Goal: Transaction & Acquisition: Obtain resource

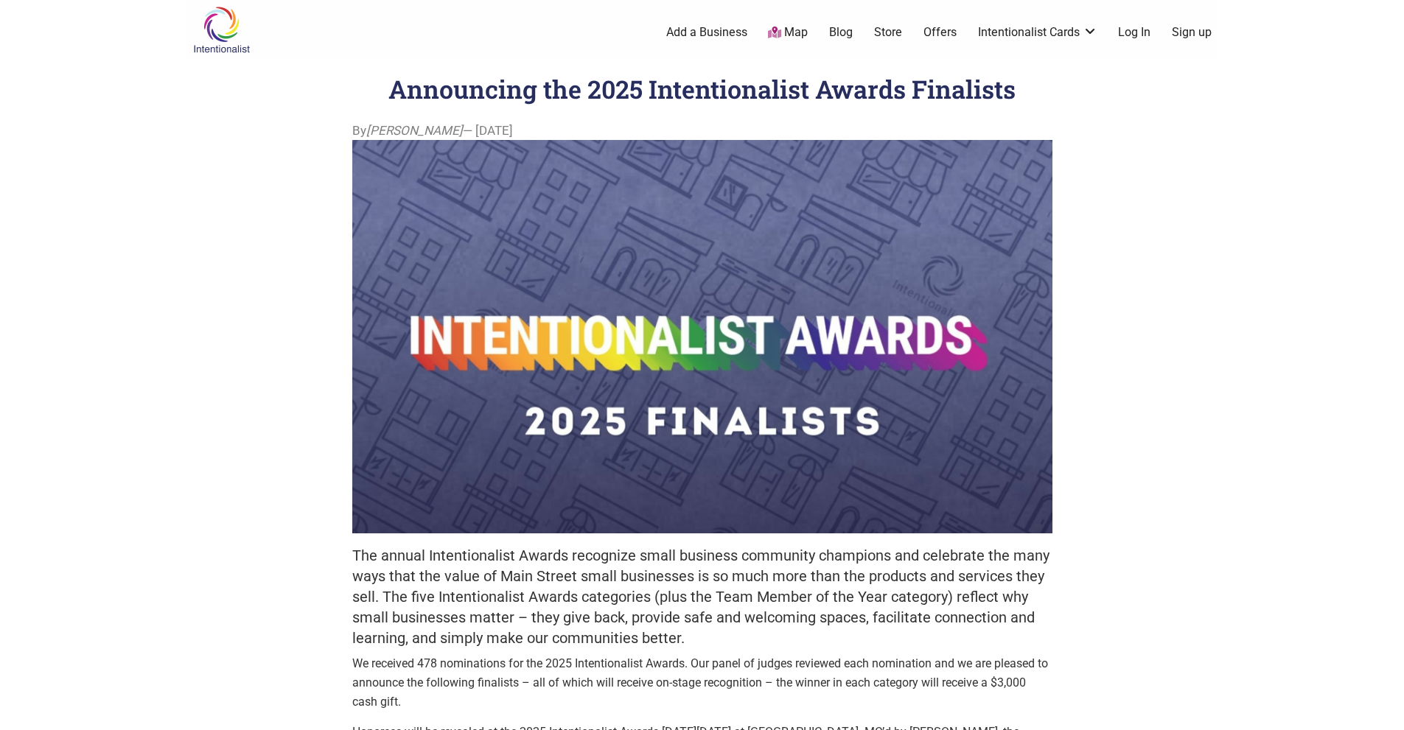
click at [792, 29] on link "Map" at bounding box center [788, 32] width 40 height 17
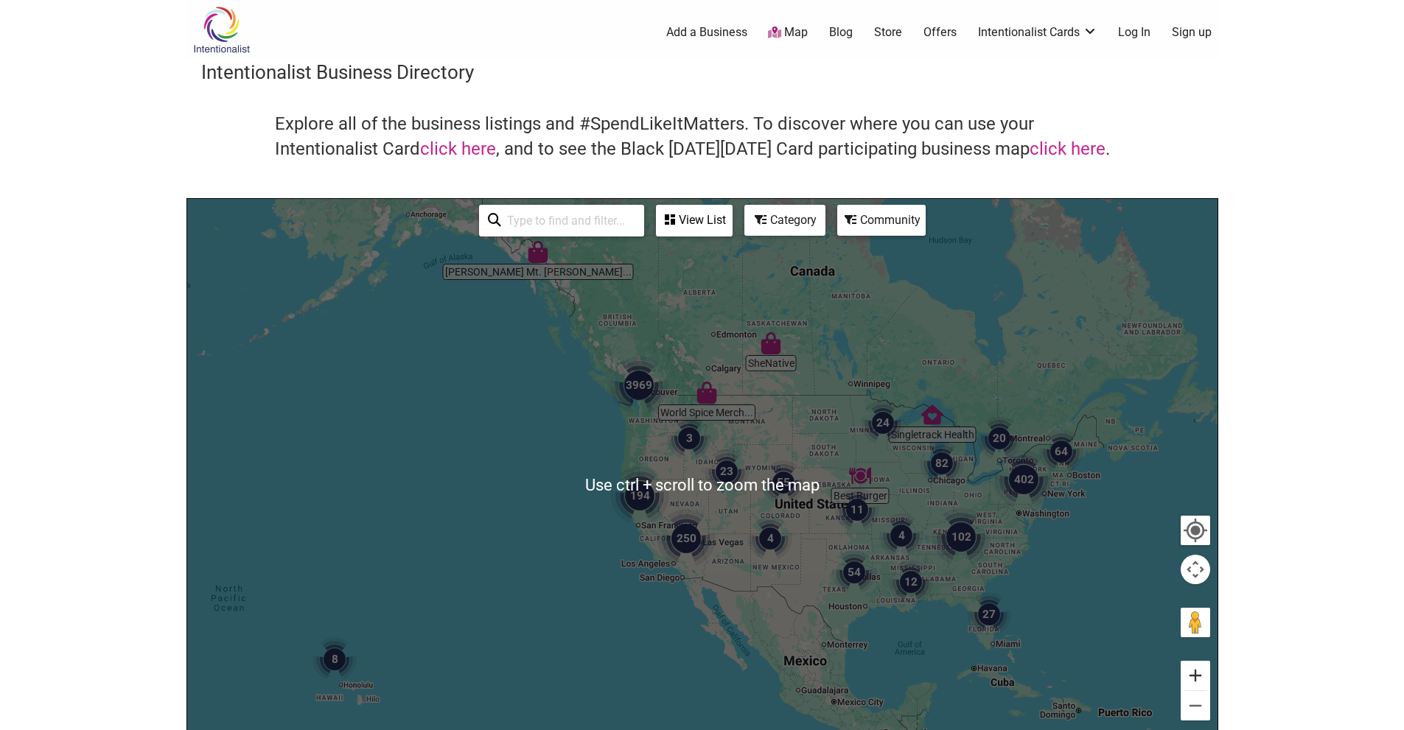
click at [1195, 674] on button "Zoom in" at bounding box center [1195, 675] width 29 height 29
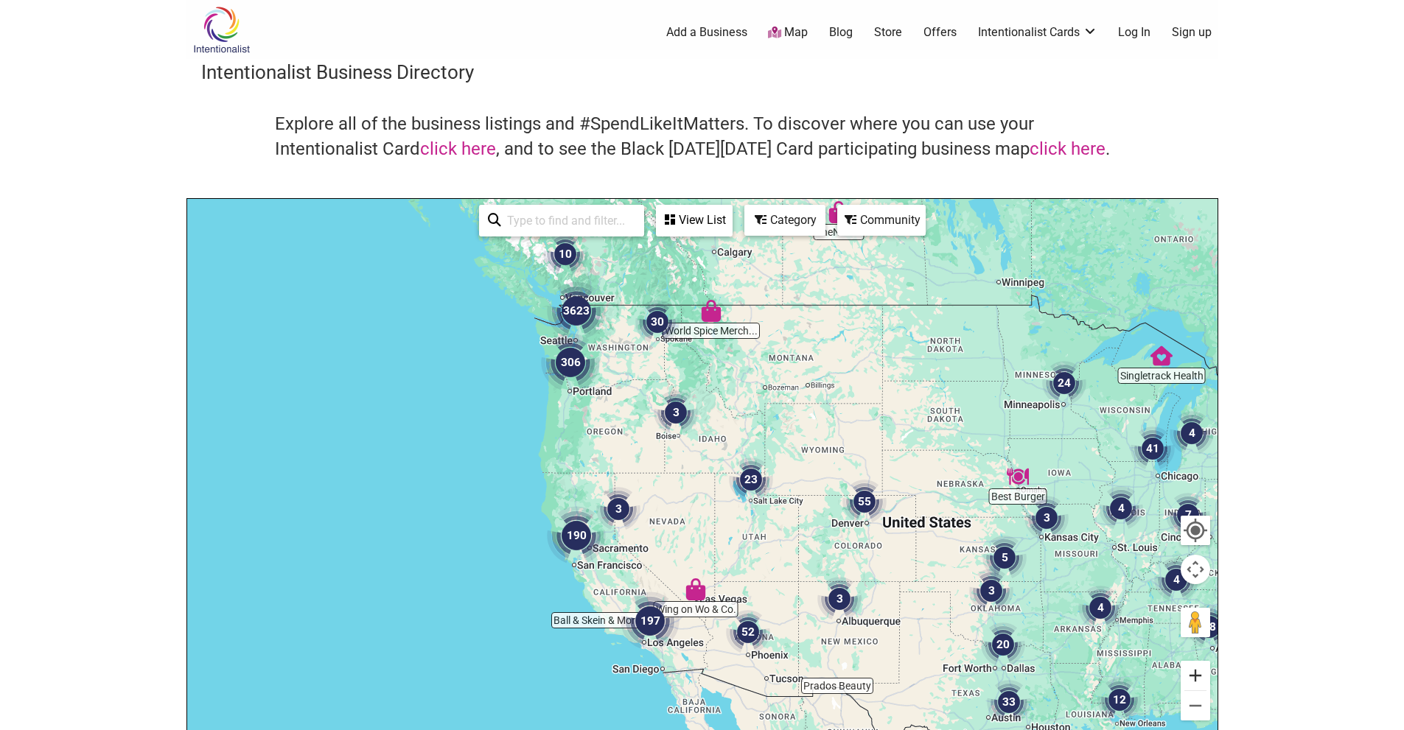
click at [1195, 674] on button "Zoom in" at bounding box center [1195, 675] width 29 height 29
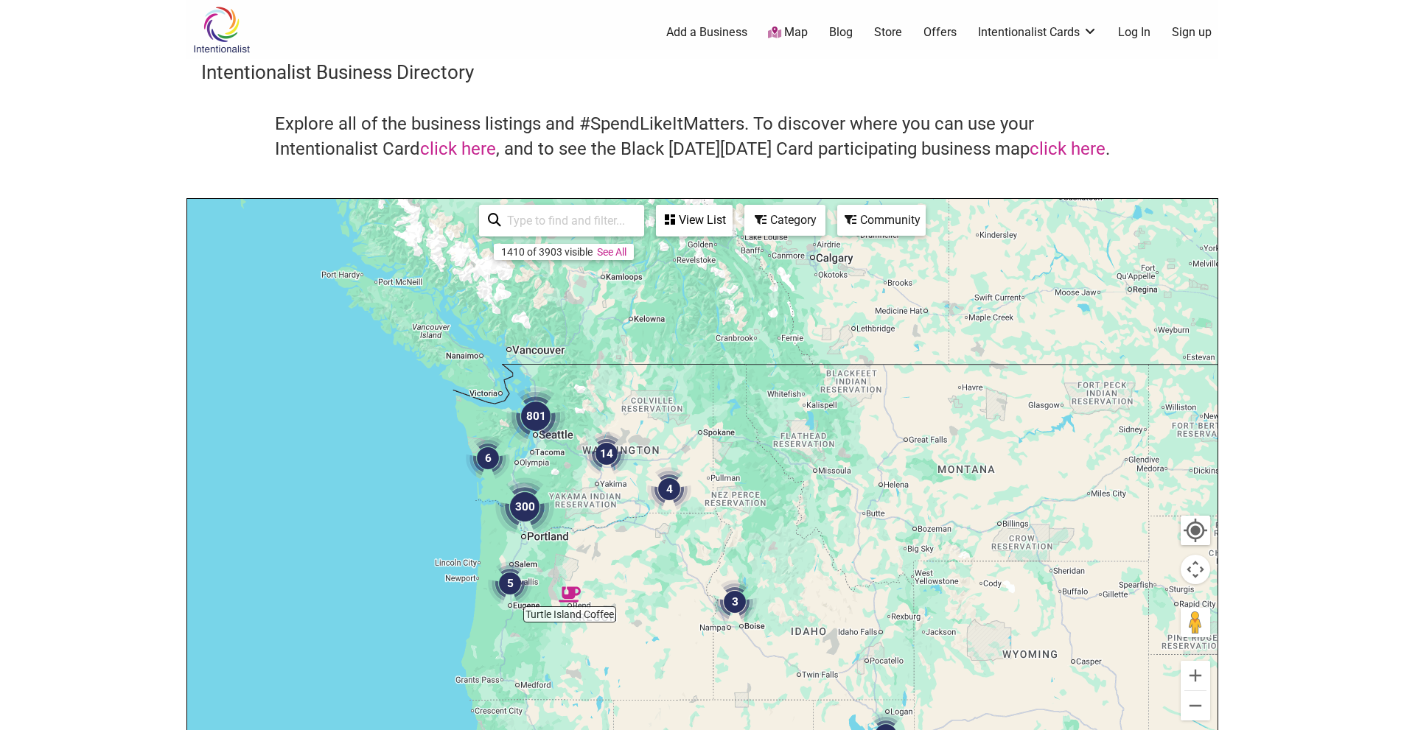
drag, startPoint x: 506, startPoint y: 341, endPoint x: 574, endPoint y: 537, distance: 207.4
click at [557, 537] on div "To navigate, press the arrow keys." at bounding box center [702, 485] width 1030 height 573
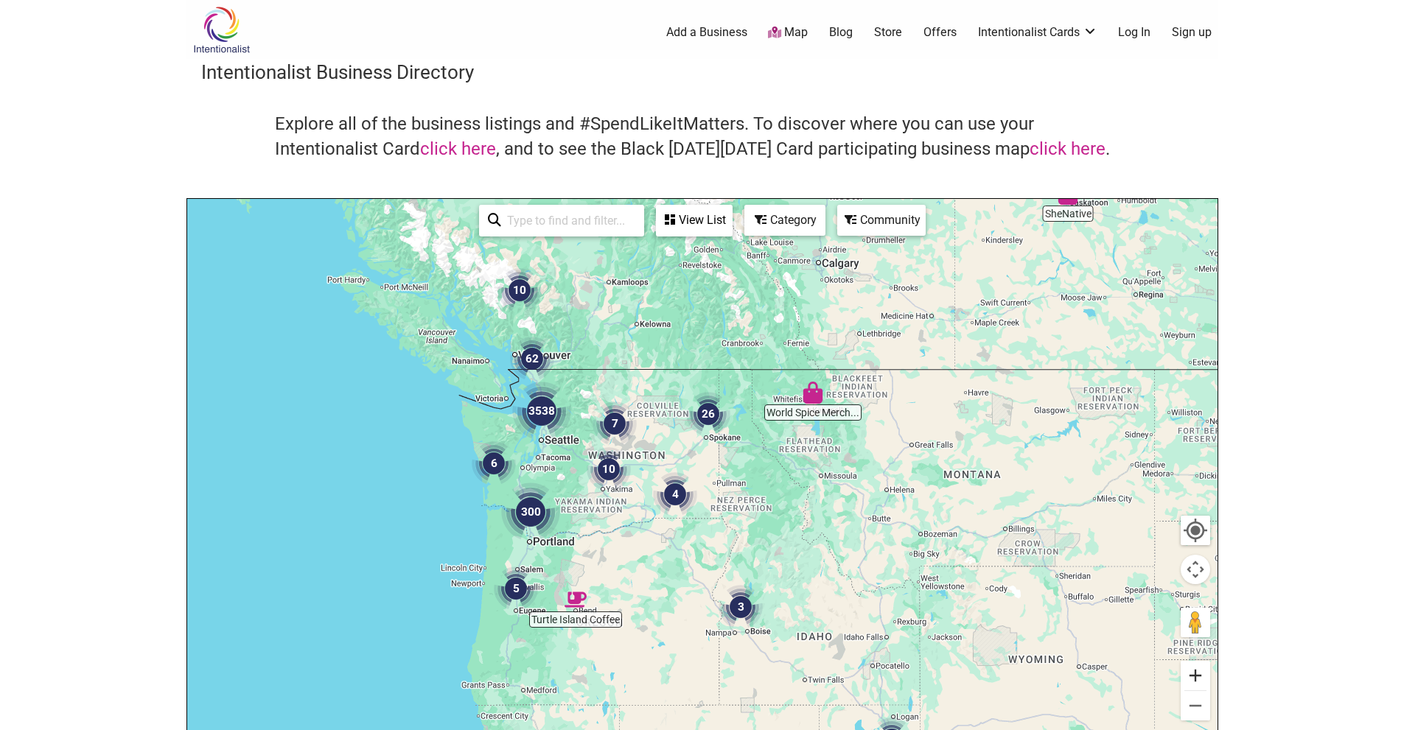
click at [1196, 671] on button "Zoom in" at bounding box center [1195, 675] width 29 height 29
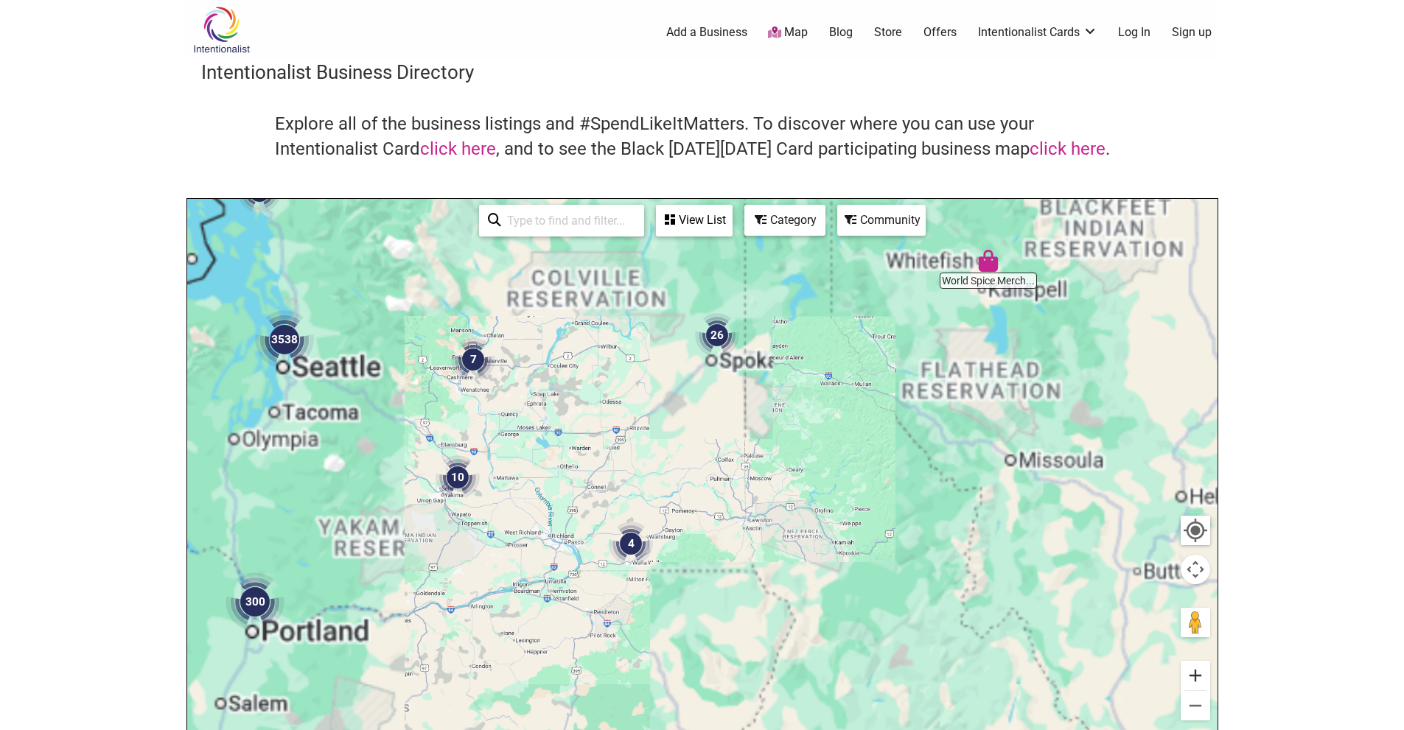
click at [1196, 671] on button "Zoom in" at bounding box center [1195, 675] width 29 height 29
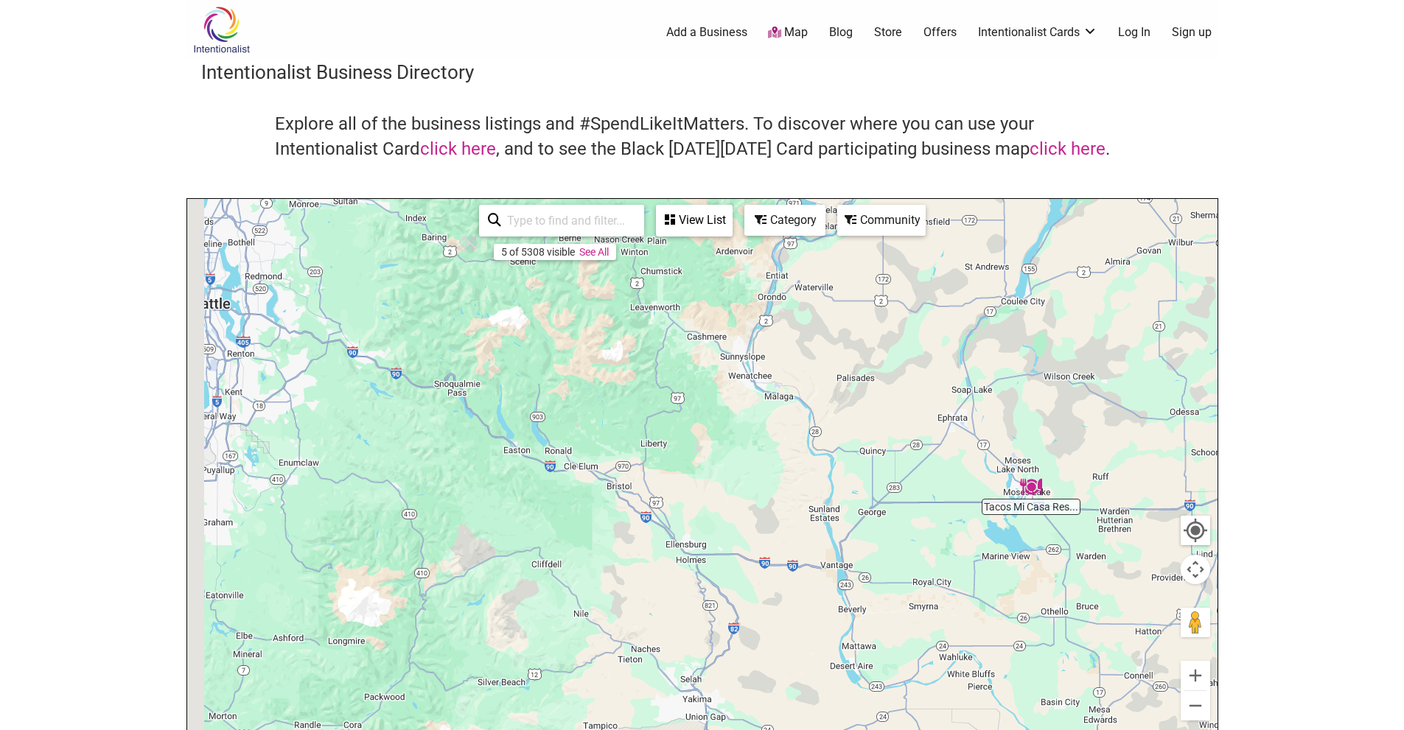
drag, startPoint x: 413, startPoint y: 380, endPoint x: 1224, endPoint y: 566, distance: 831.8
click at [1224, 566] on body "× Menu 0 Add a Business Map Blog Store Offers Intentionalist Cards Buy Black Ca…" at bounding box center [702, 365] width 1404 height 730
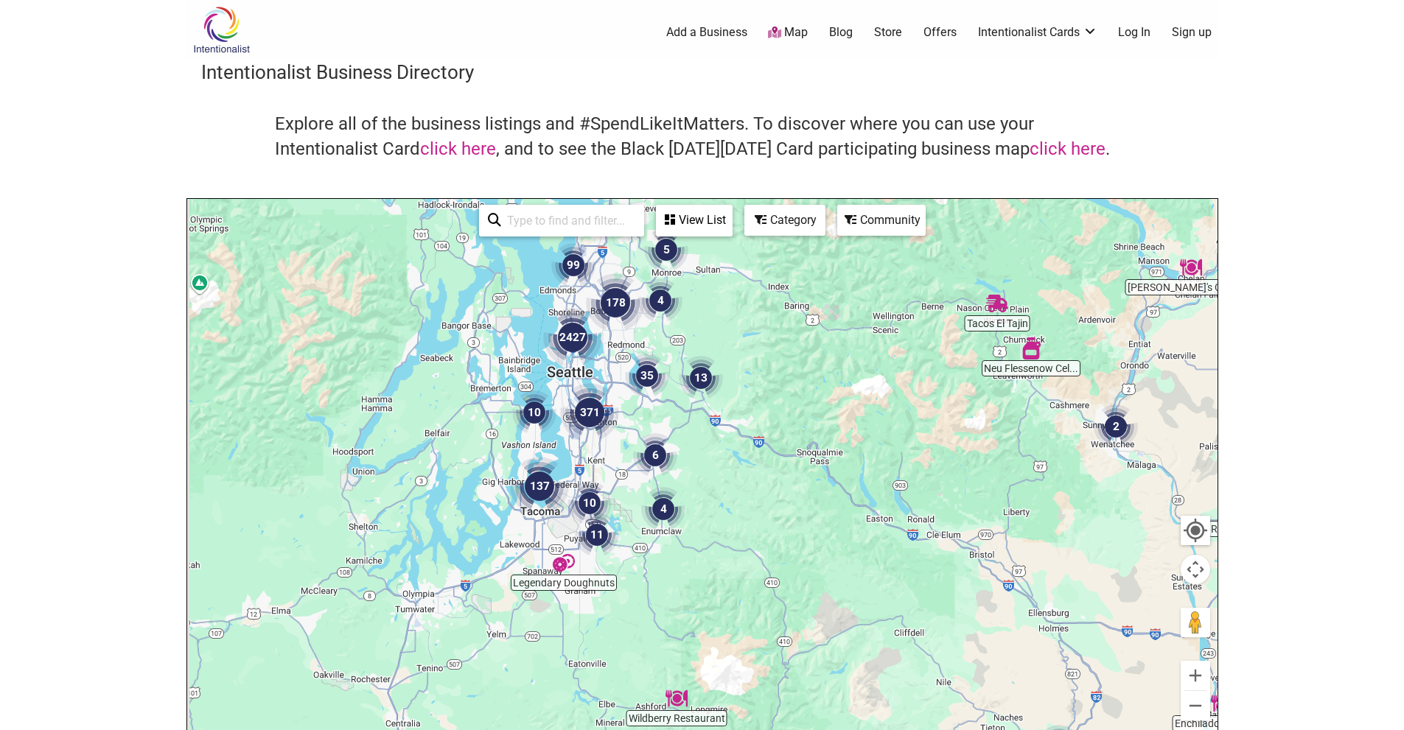
drag, startPoint x: 495, startPoint y: 405, endPoint x: 739, endPoint y: 458, distance: 250.4
click at [856, 476] on div "To navigate, press the arrow keys." at bounding box center [702, 485] width 1030 height 573
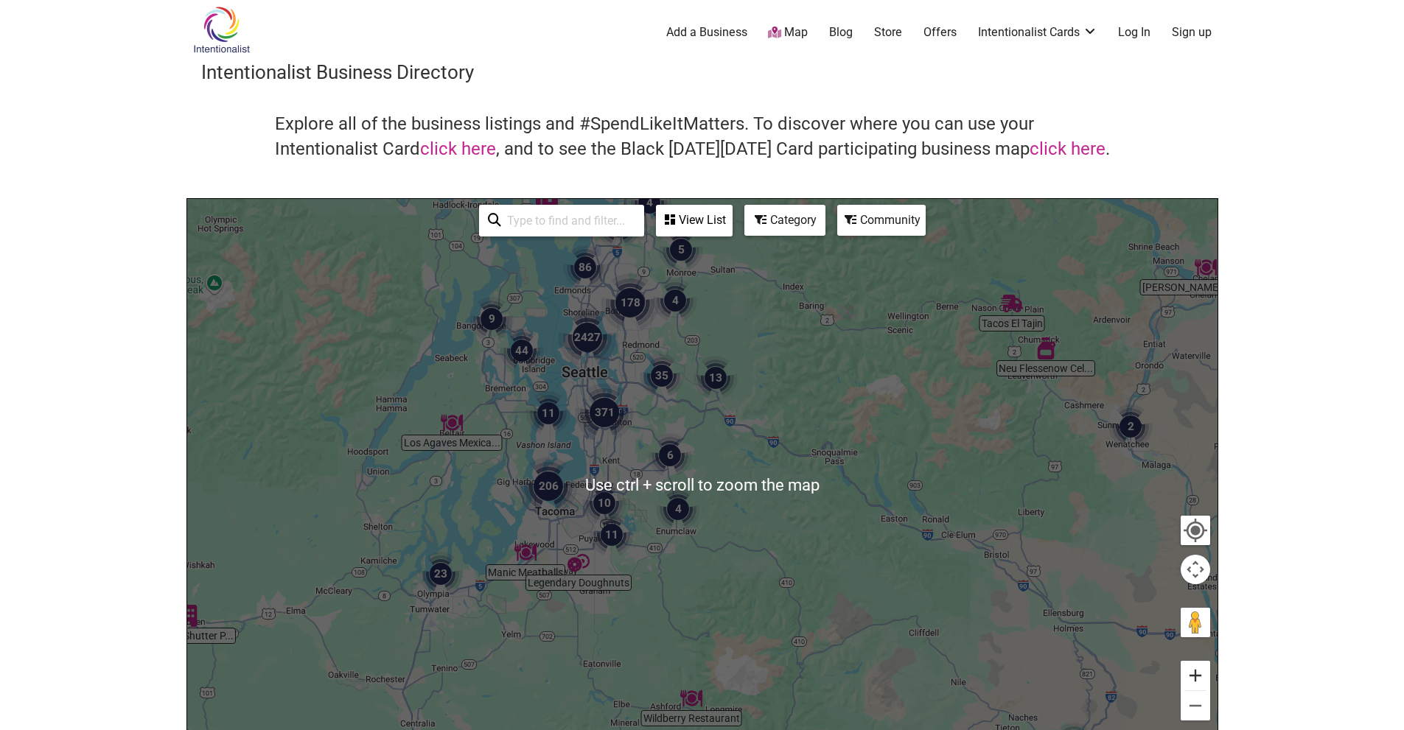
click at [1193, 672] on button "Zoom in" at bounding box center [1195, 675] width 29 height 29
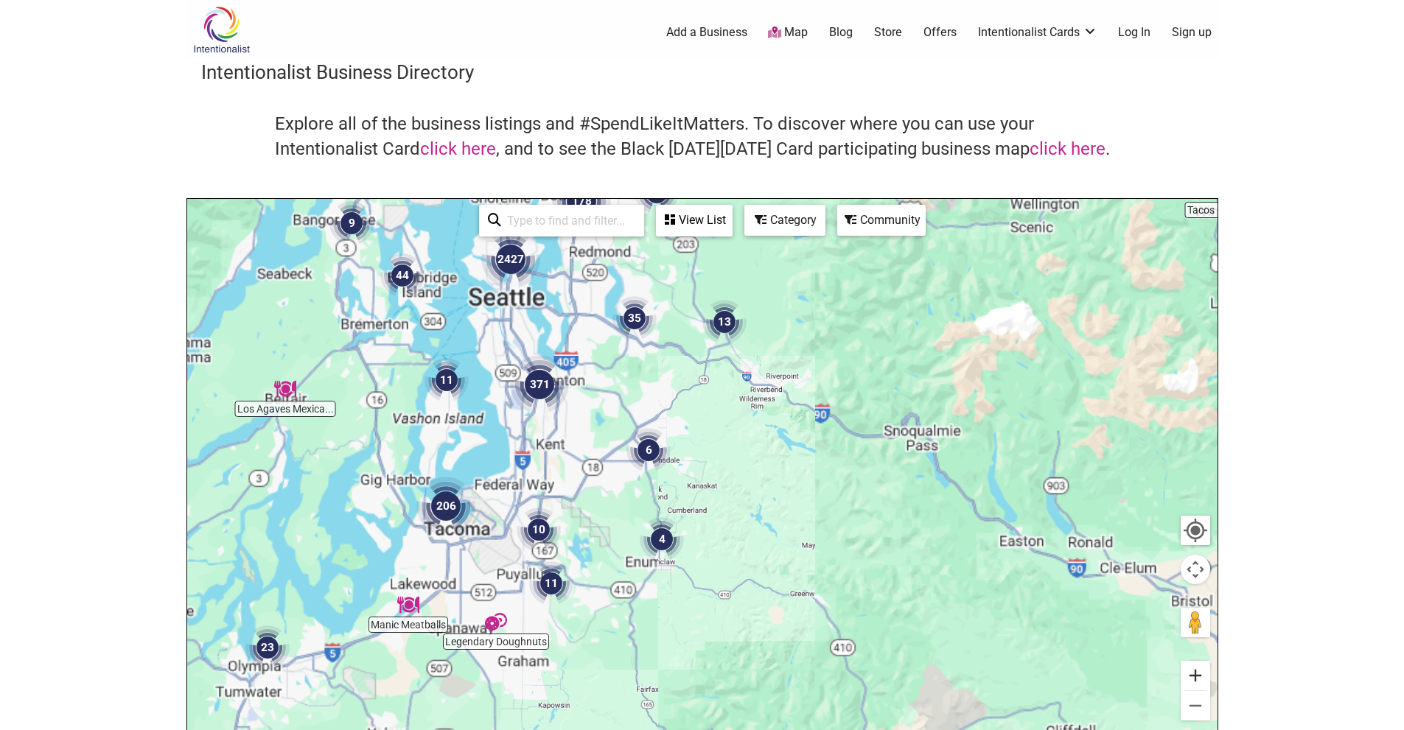
click at [1193, 672] on button "Zoom in" at bounding box center [1195, 675] width 29 height 29
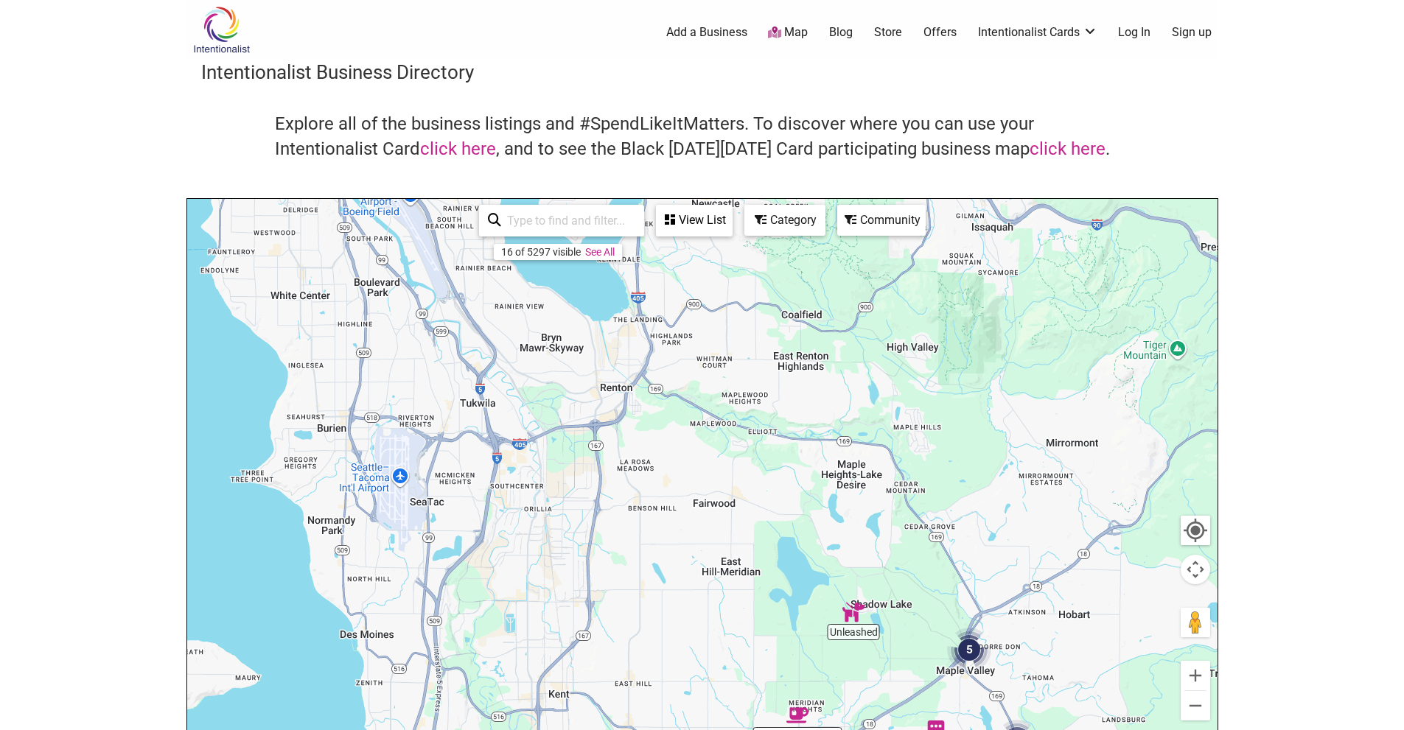
click at [996, 725] on img "3" at bounding box center [1017, 742] width 44 height 44
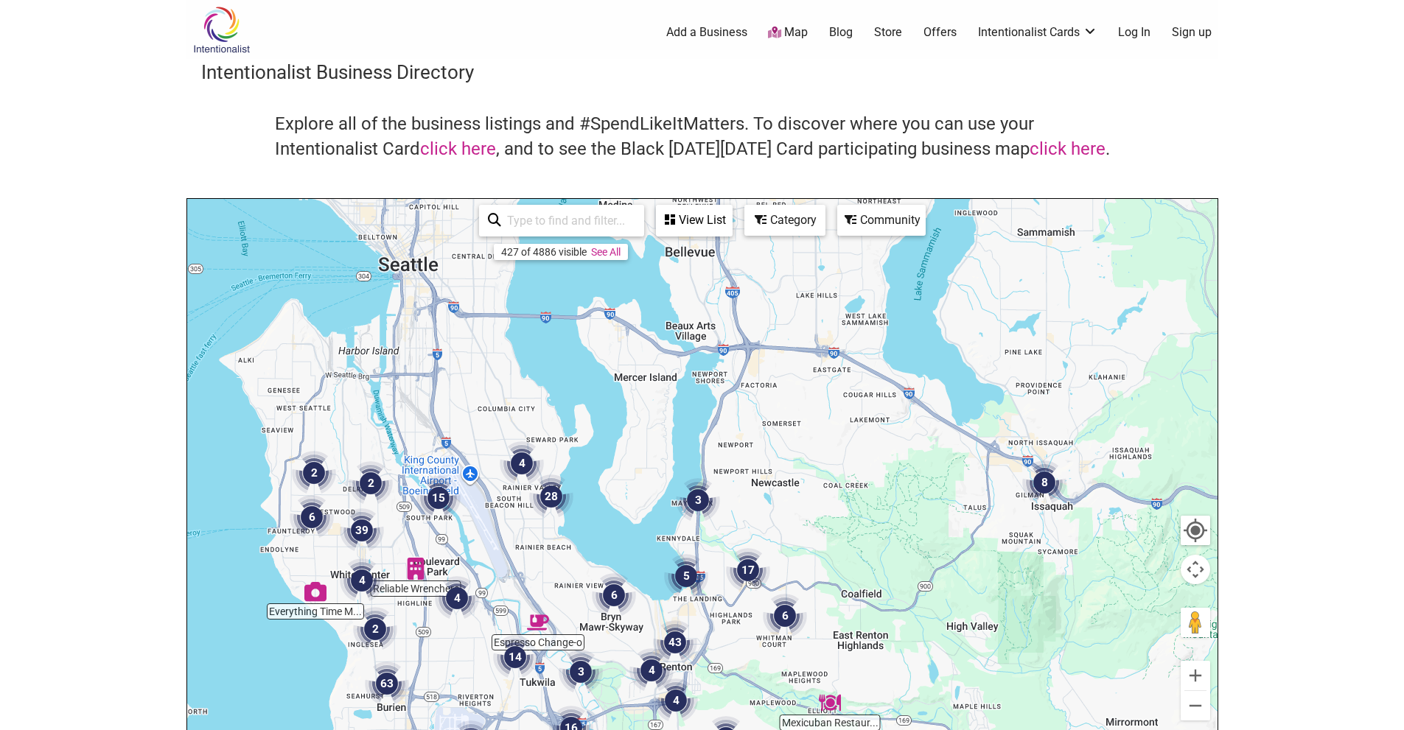
drag, startPoint x: 609, startPoint y: 335, endPoint x: 676, endPoint y: 528, distance: 204.4
click at [641, 621] on div "To navigate, press the arrow keys." at bounding box center [702, 485] width 1030 height 573
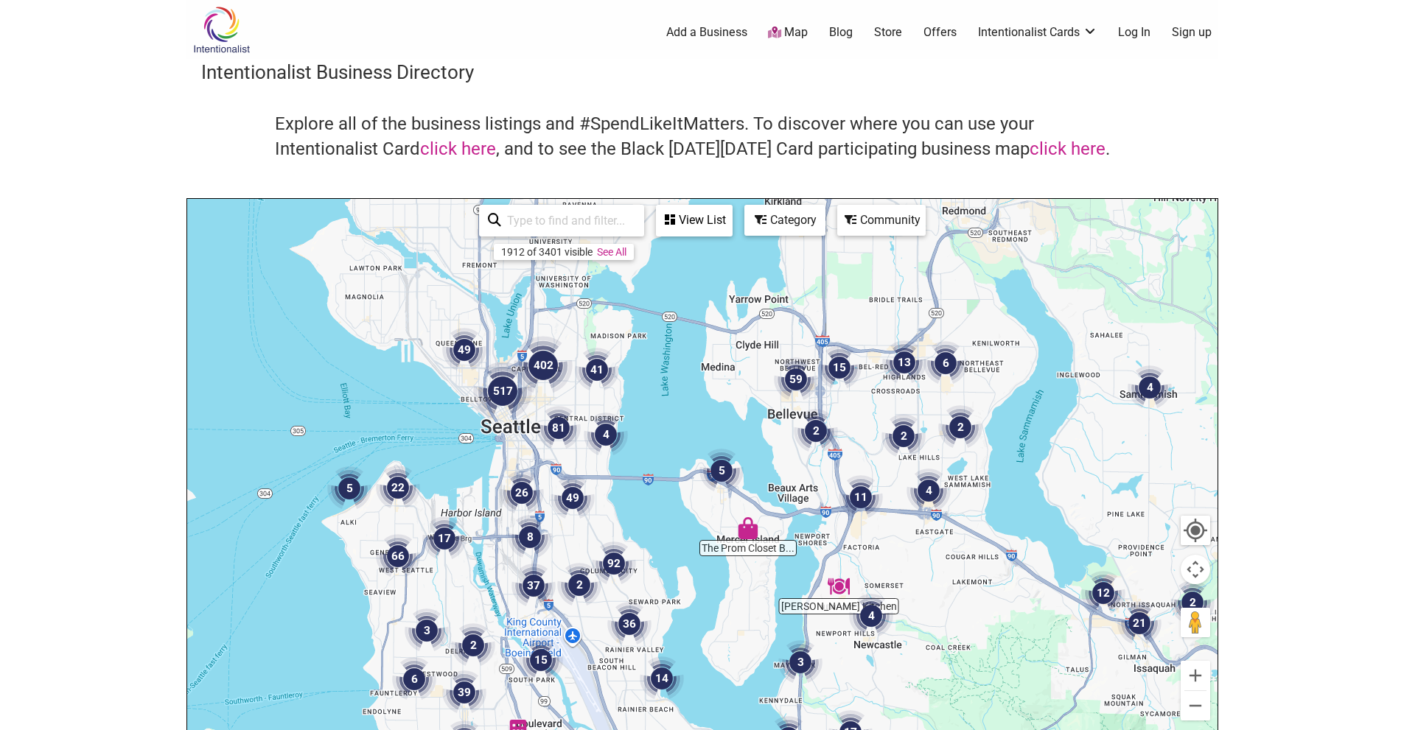
drag, startPoint x: 598, startPoint y: 352, endPoint x: 710, endPoint y: 527, distance: 207.5
click at [711, 527] on div "To navigate, press the arrow keys." at bounding box center [702, 485] width 1030 height 573
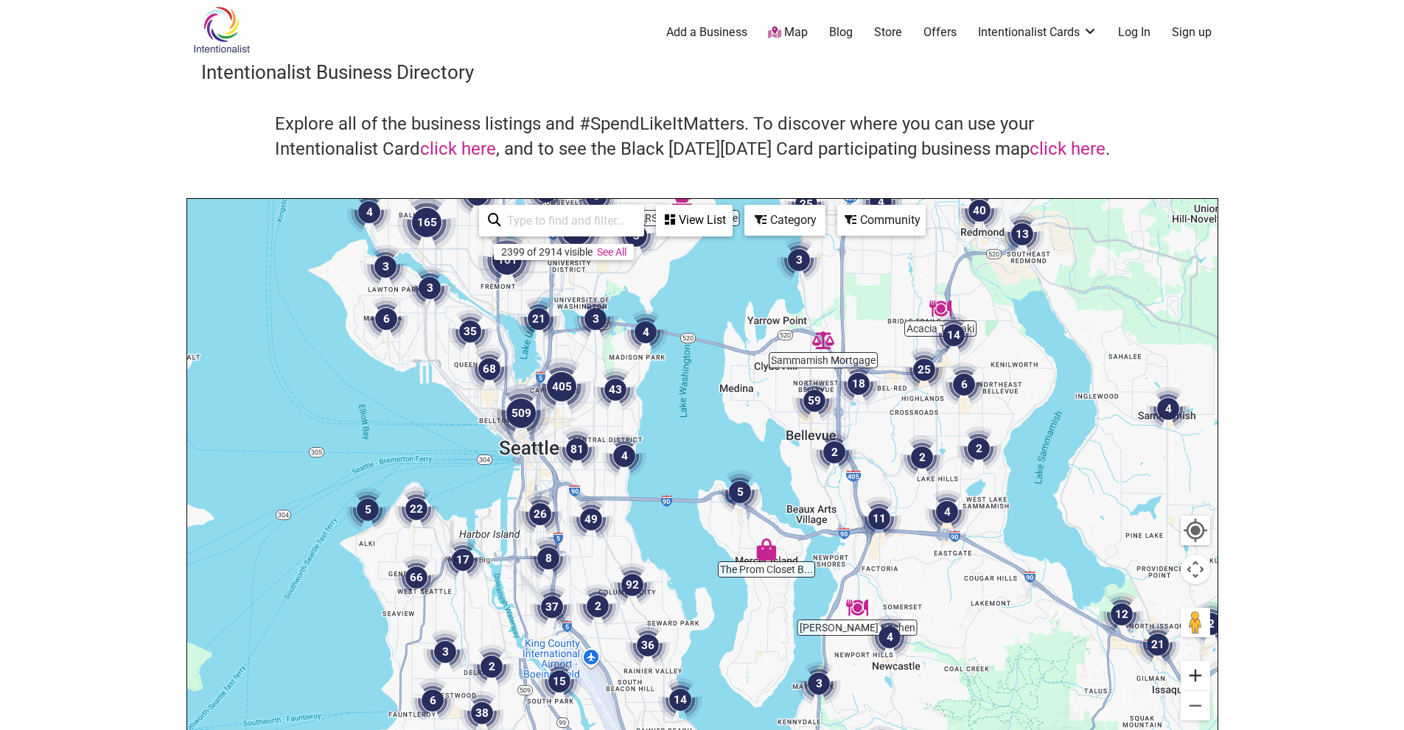
click at [1201, 680] on button "Zoom in" at bounding box center [1195, 675] width 29 height 29
click at [1200, 680] on button "Zoom in" at bounding box center [1195, 675] width 29 height 29
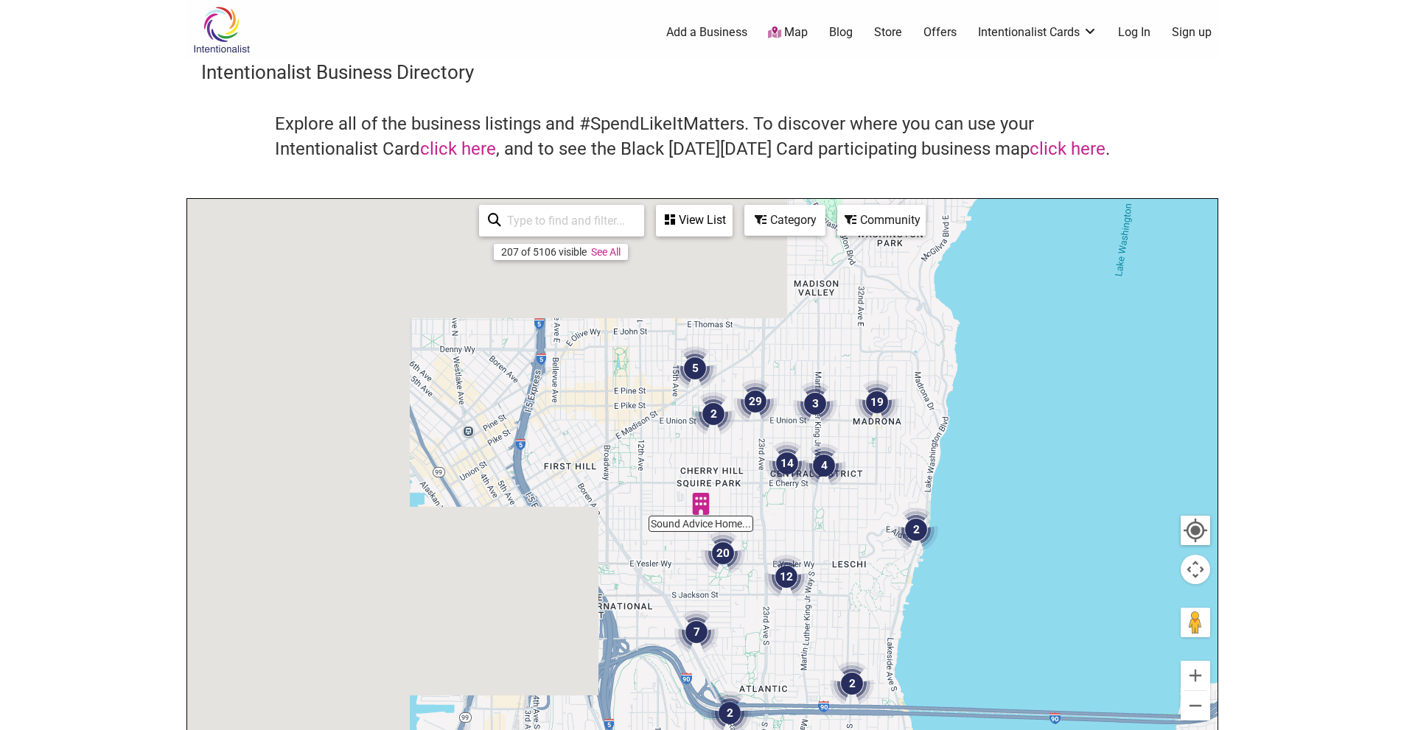
drag, startPoint x: 416, startPoint y: 342, endPoint x: 980, endPoint y: 537, distance: 596.4
click at [938, 538] on img "2" at bounding box center [916, 530] width 44 height 44
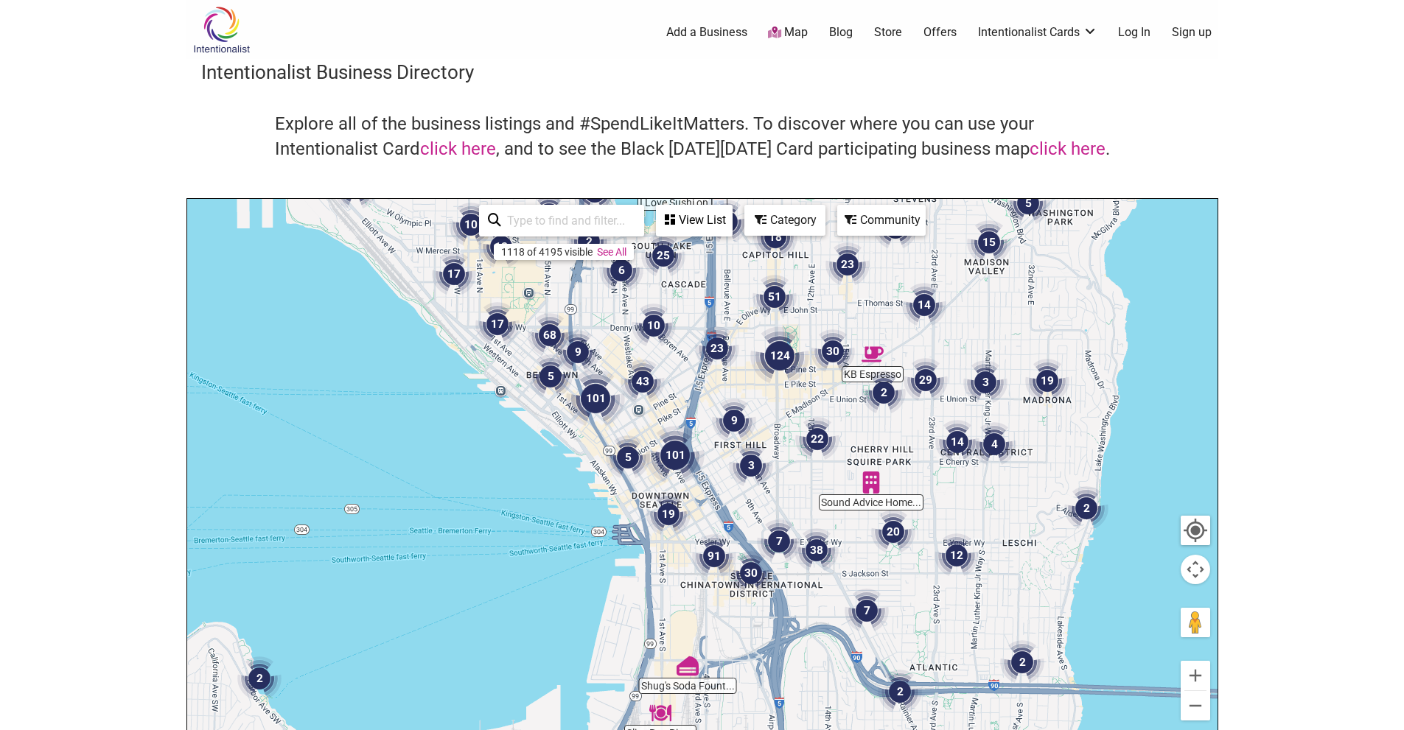
drag, startPoint x: 629, startPoint y: 497, endPoint x: 691, endPoint y: 450, distance: 77.8
click at [691, 450] on img "101" at bounding box center [675, 455] width 59 height 59
click at [1198, 686] on button "Zoom in" at bounding box center [1195, 675] width 29 height 29
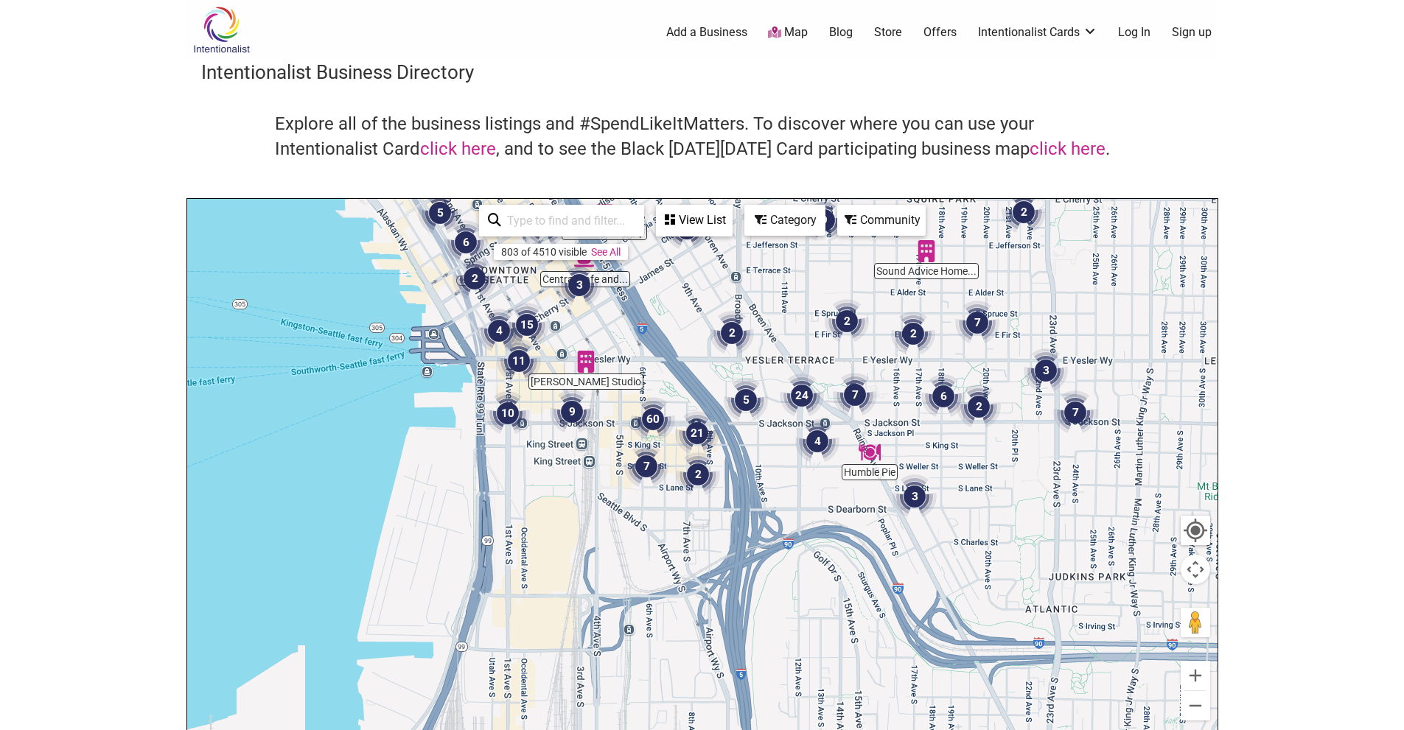
drag, startPoint x: 1002, startPoint y: 649, endPoint x: 1060, endPoint y: 590, distance: 82.3
click at [888, 415] on div "To navigate, press the arrow keys." at bounding box center [702, 485] width 1030 height 573
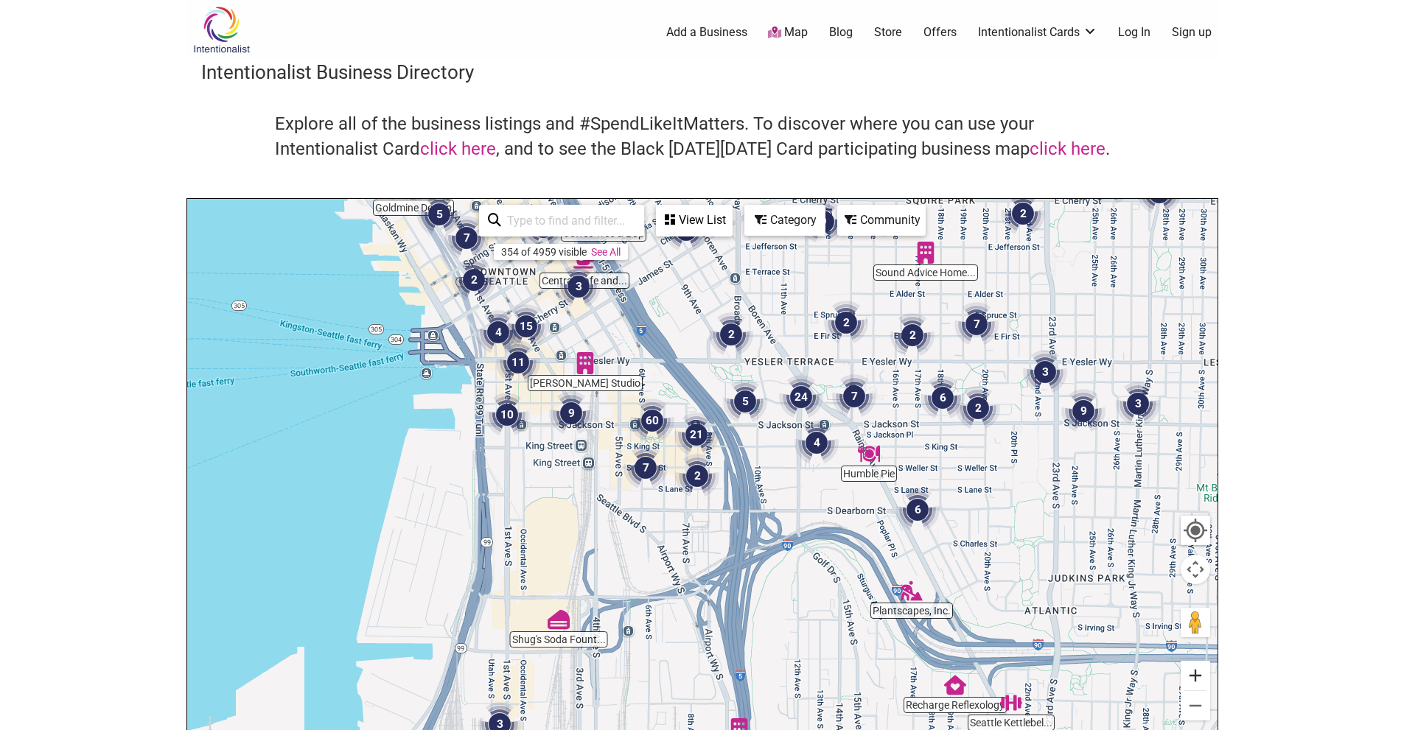
click at [1192, 678] on button "Zoom in" at bounding box center [1195, 675] width 29 height 29
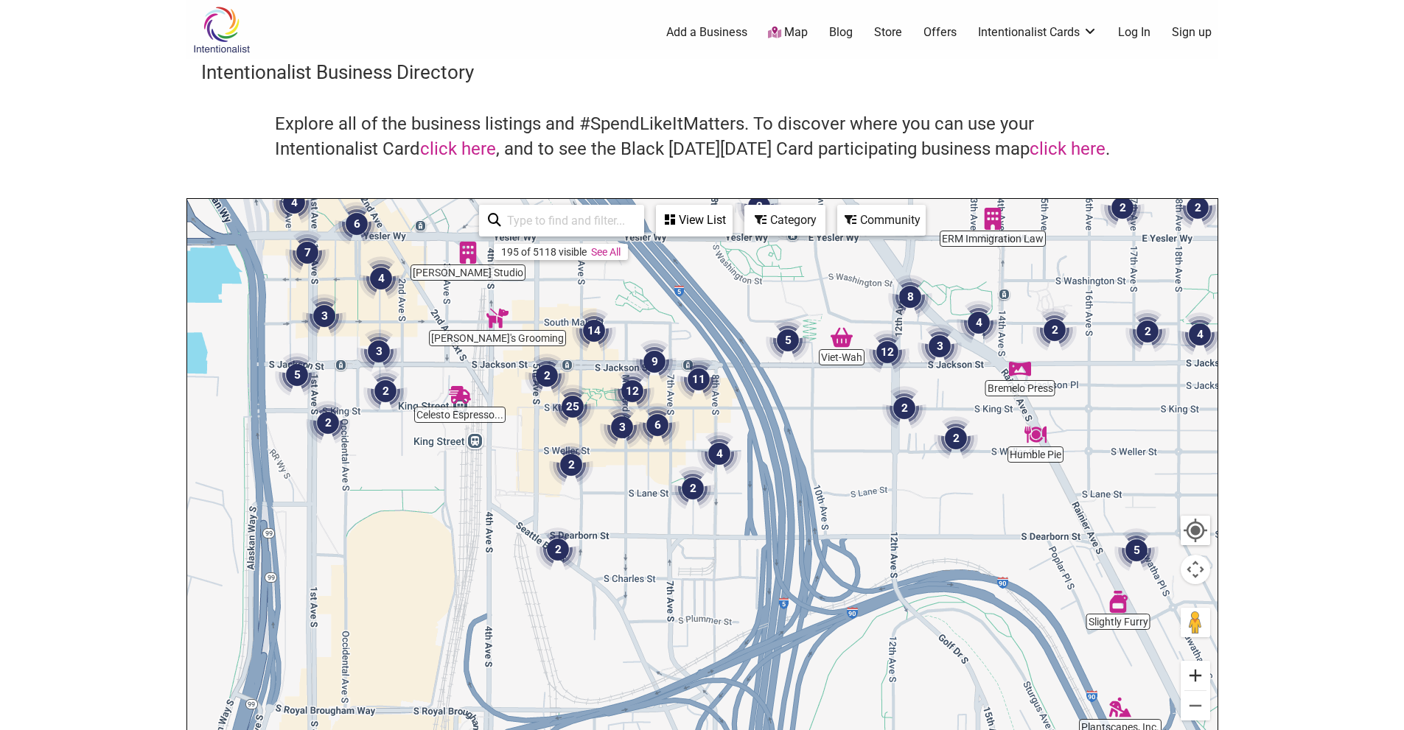
click at [1199, 678] on button "Zoom in" at bounding box center [1195, 675] width 29 height 29
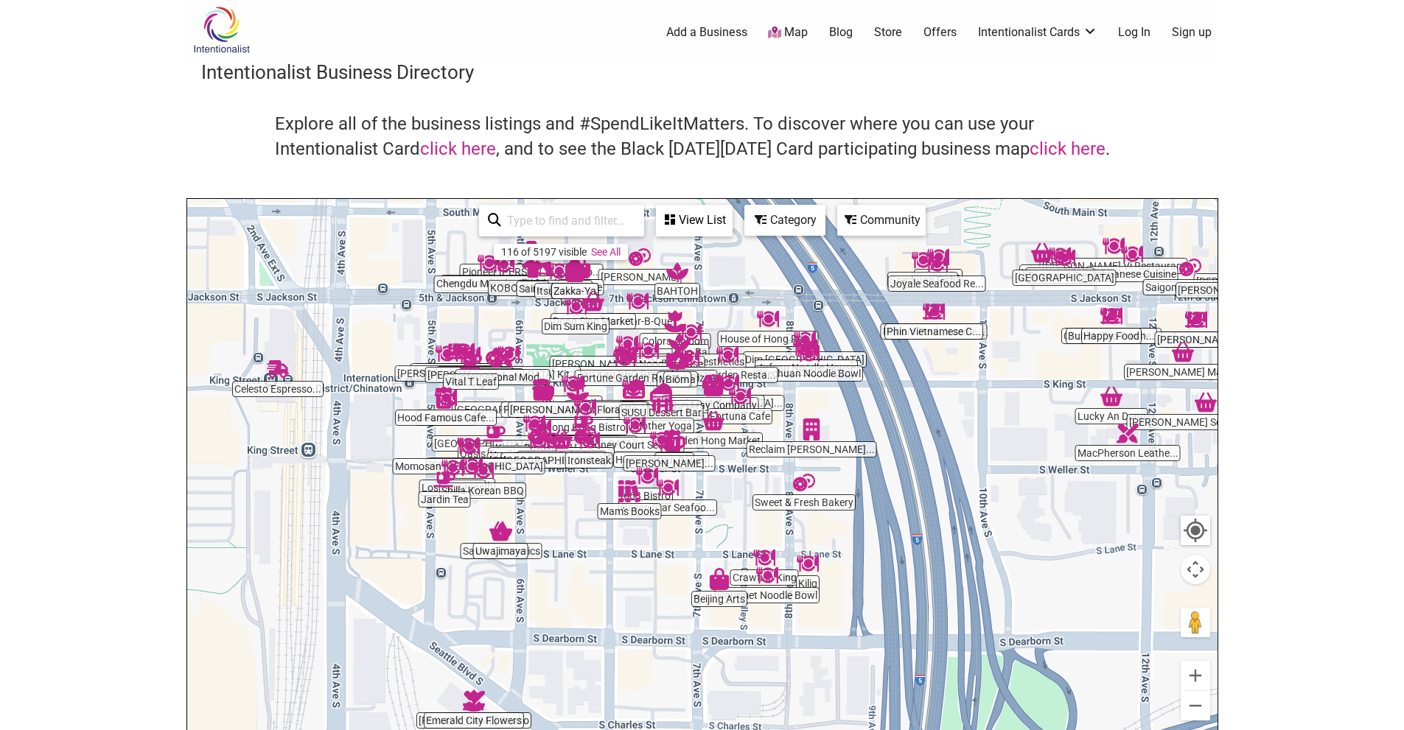
click at [971, 500] on div "To navigate, press the arrow keys." at bounding box center [702, 485] width 1030 height 573
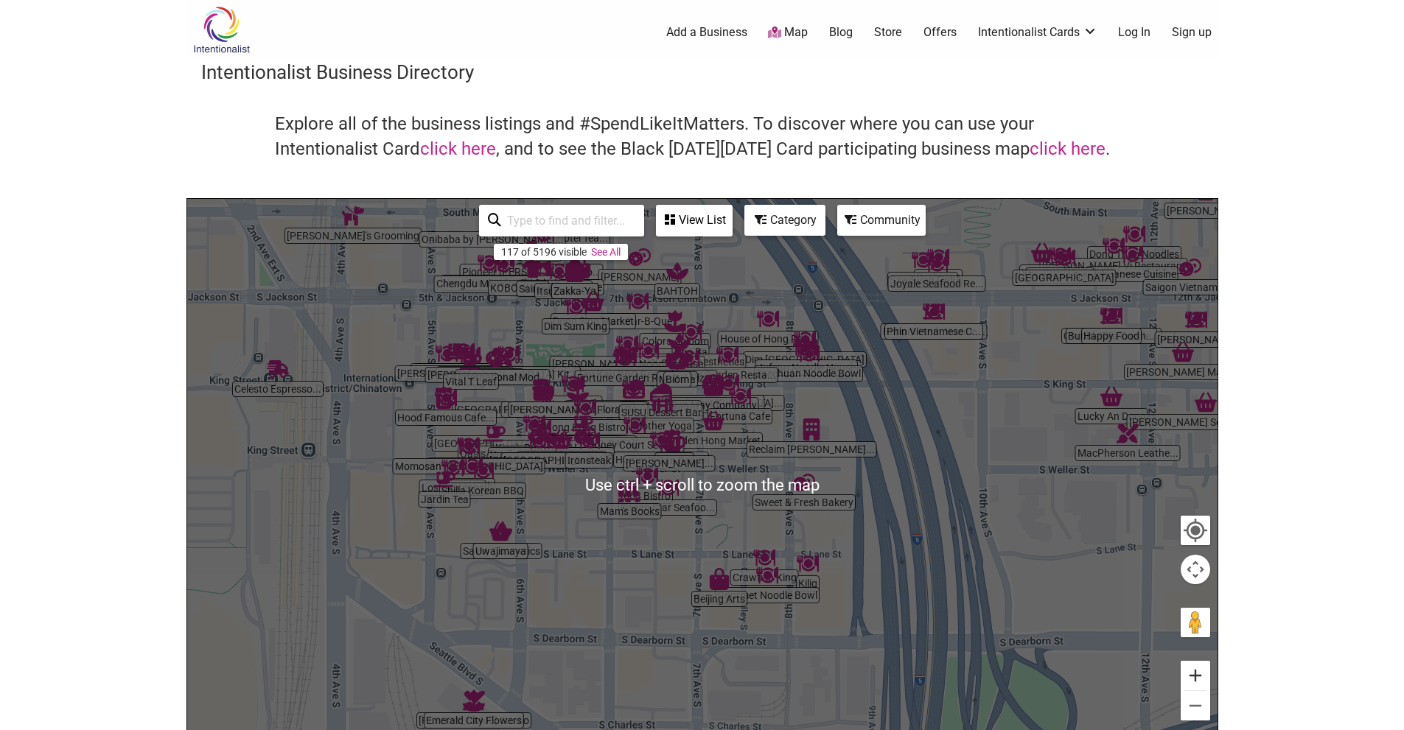
click at [1198, 679] on button "Zoom in" at bounding box center [1195, 675] width 29 height 29
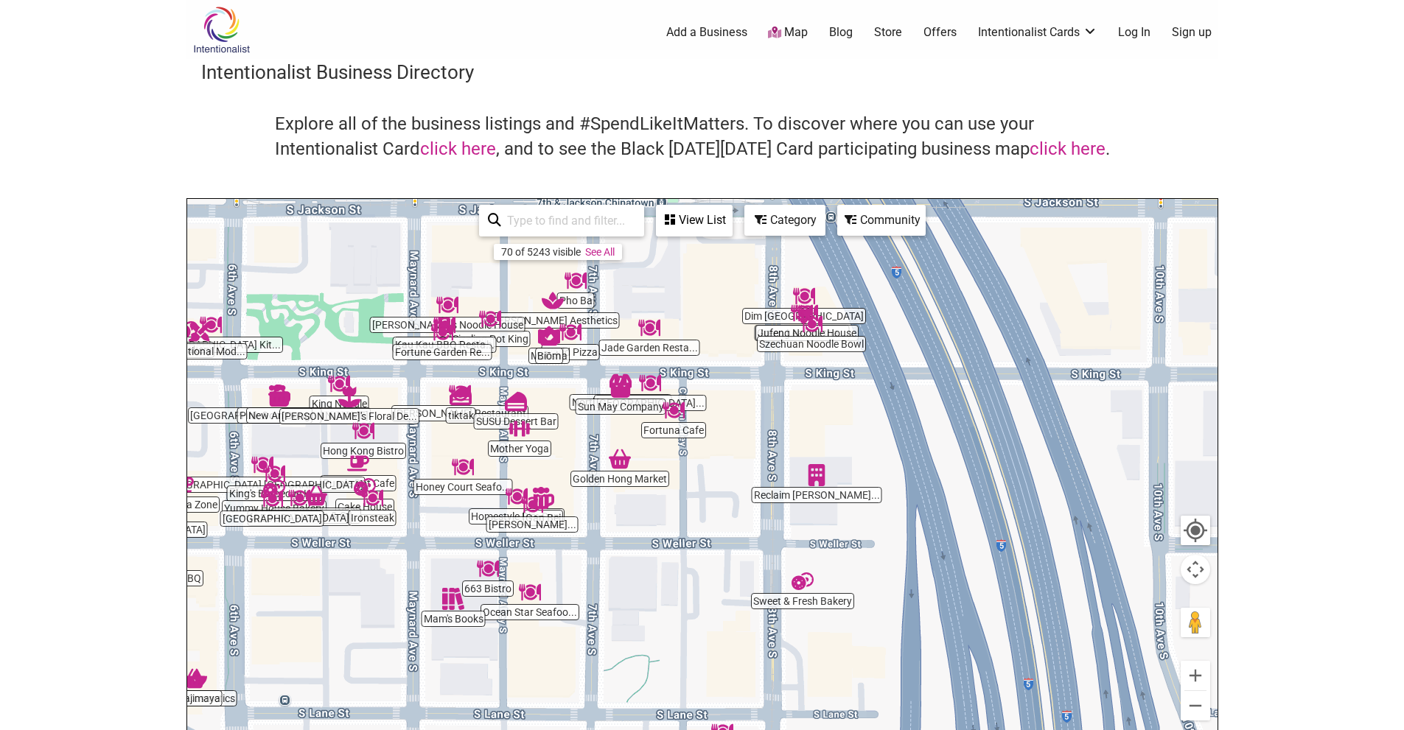
drag, startPoint x: 1071, startPoint y: 343, endPoint x: 954, endPoint y: 444, distance: 155.2
click at [954, 444] on div "To navigate, press the arrow keys." at bounding box center [702, 485] width 1030 height 573
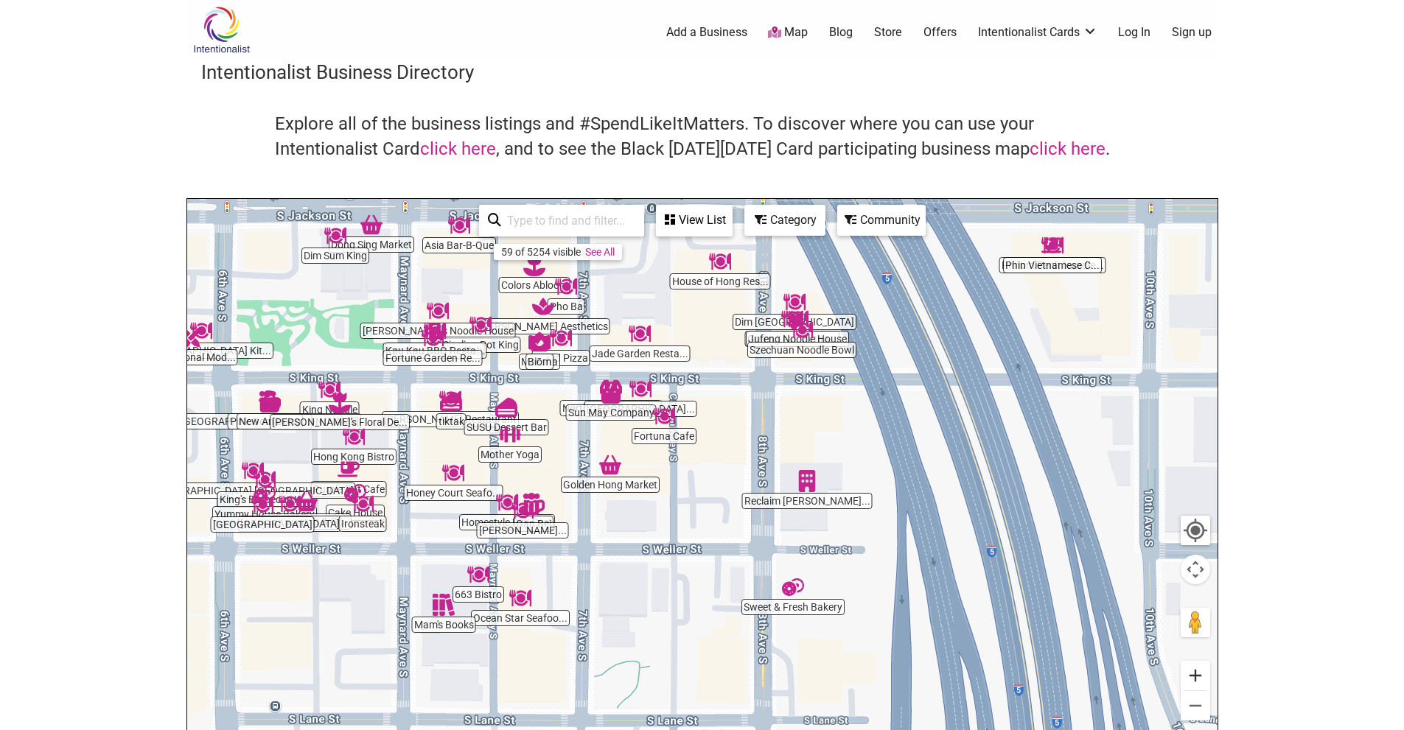
click at [1192, 679] on button "Zoom in" at bounding box center [1195, 675] width 29 height 29
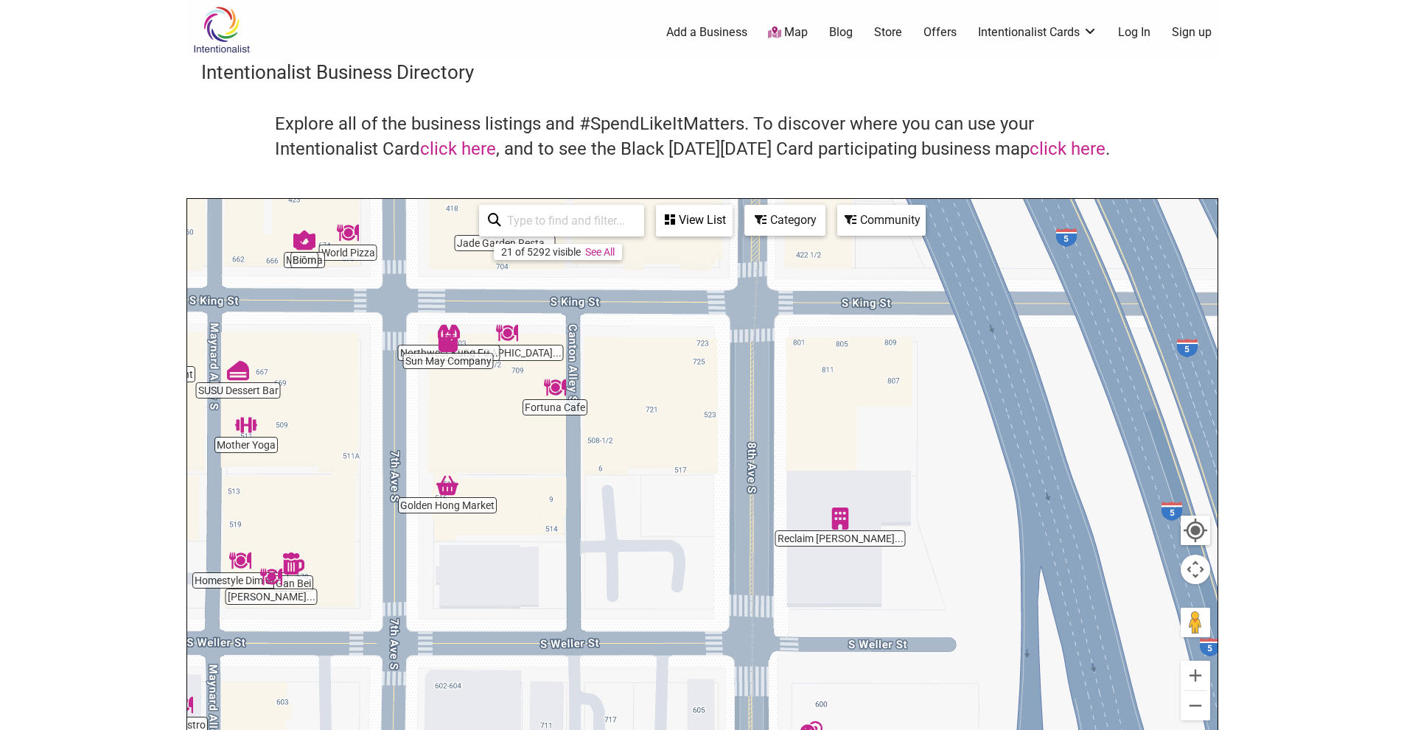
drag, startPoint x: 1022, startPoint y: 412, endPoint x: 827, endPoint y: 423, distance: 195.6
click at [948, 443] on div "To navigate, press the arrow keys." at bounding box center [702, 485] width 1030 height 573
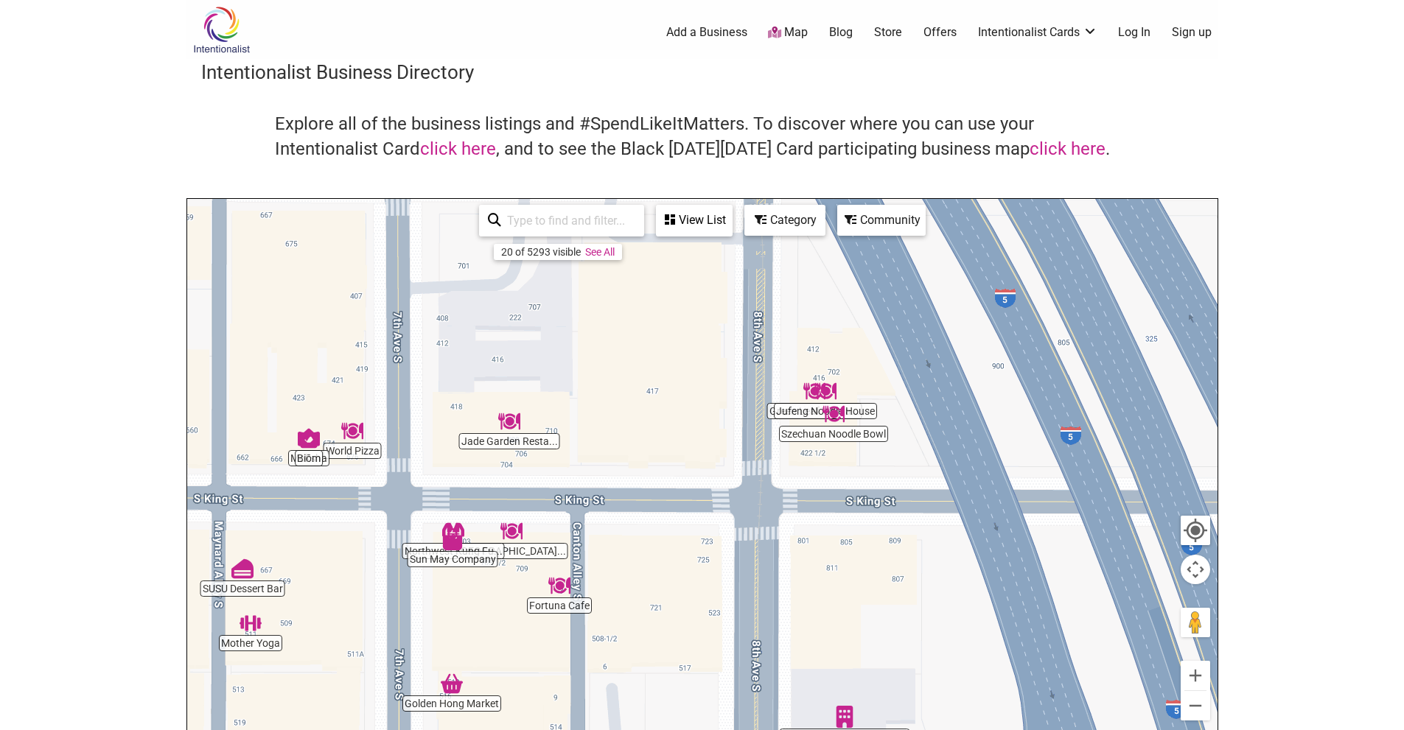
drag, startPoint x: 761, startPoint y: 401, endPoint x: 765, endPoint y: 594, distance: 193.1
click at [765, 594] on div "To navigate, press the arrow keys." at bounding box center [702, 485] width 1030 height 573
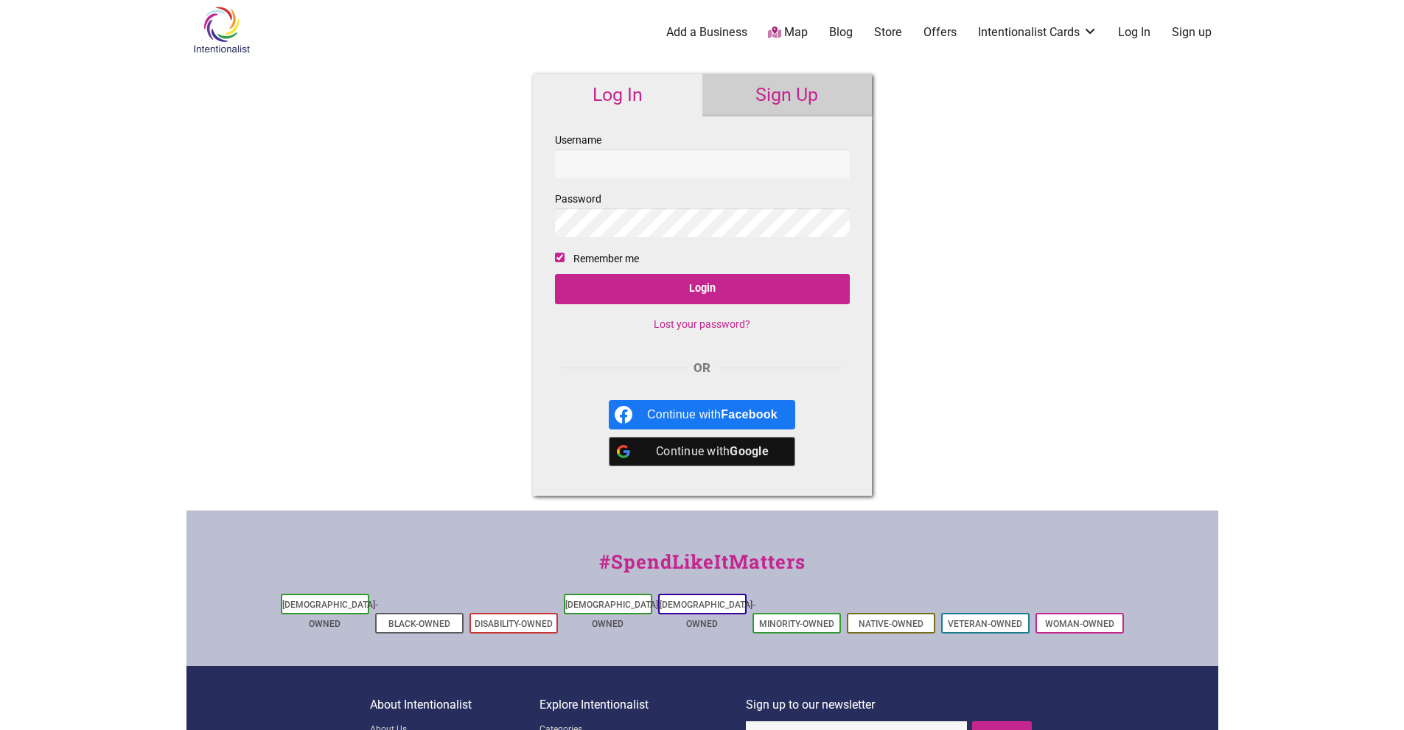
click at [721, 31] on link "Add a Business" at bounding box center [706, 32] width 81 height 16
click at [934, 39] on link "Offers" at bounding box center [939, 32] width 33 height 16
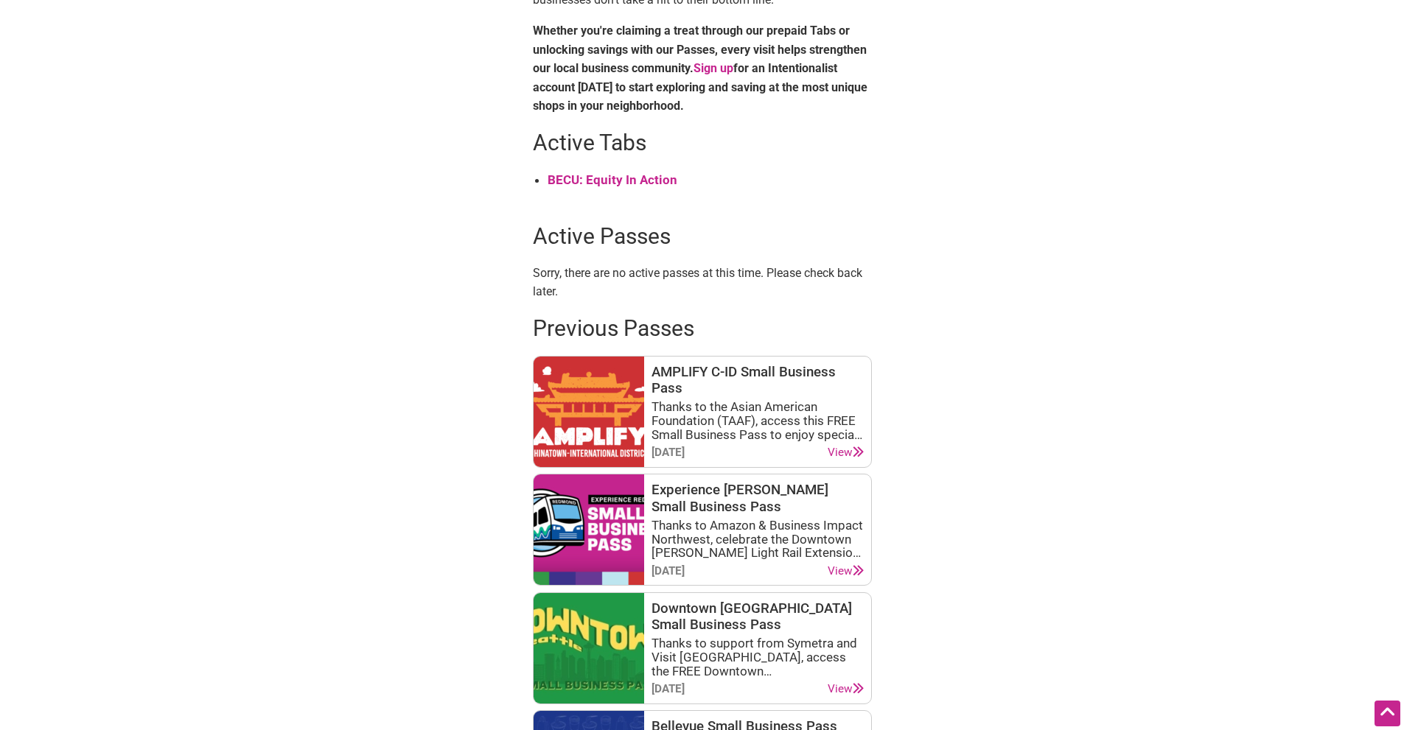
scroll to position [590, 0]
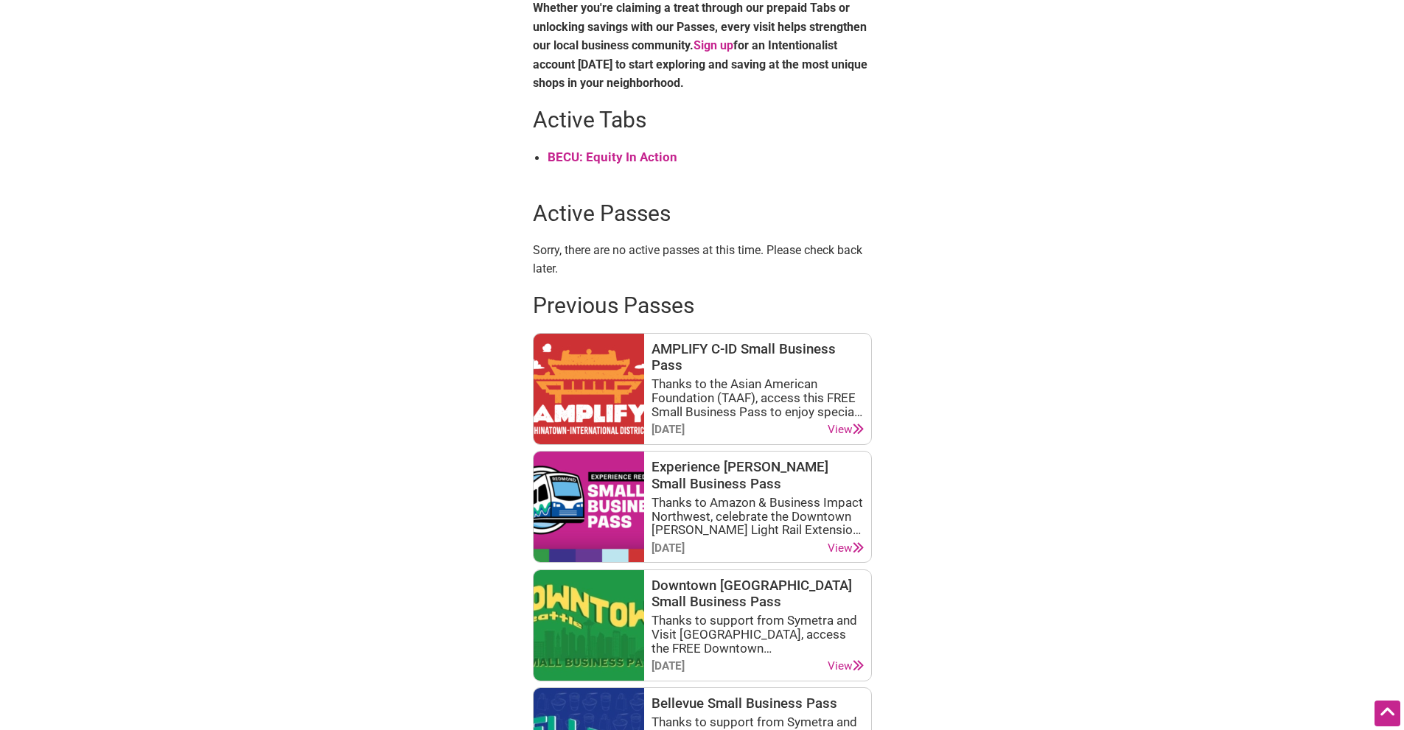
click at [618, 158] on strong "BECU: Equity In Action" at bounding box center [613, 157] width 130 height 15
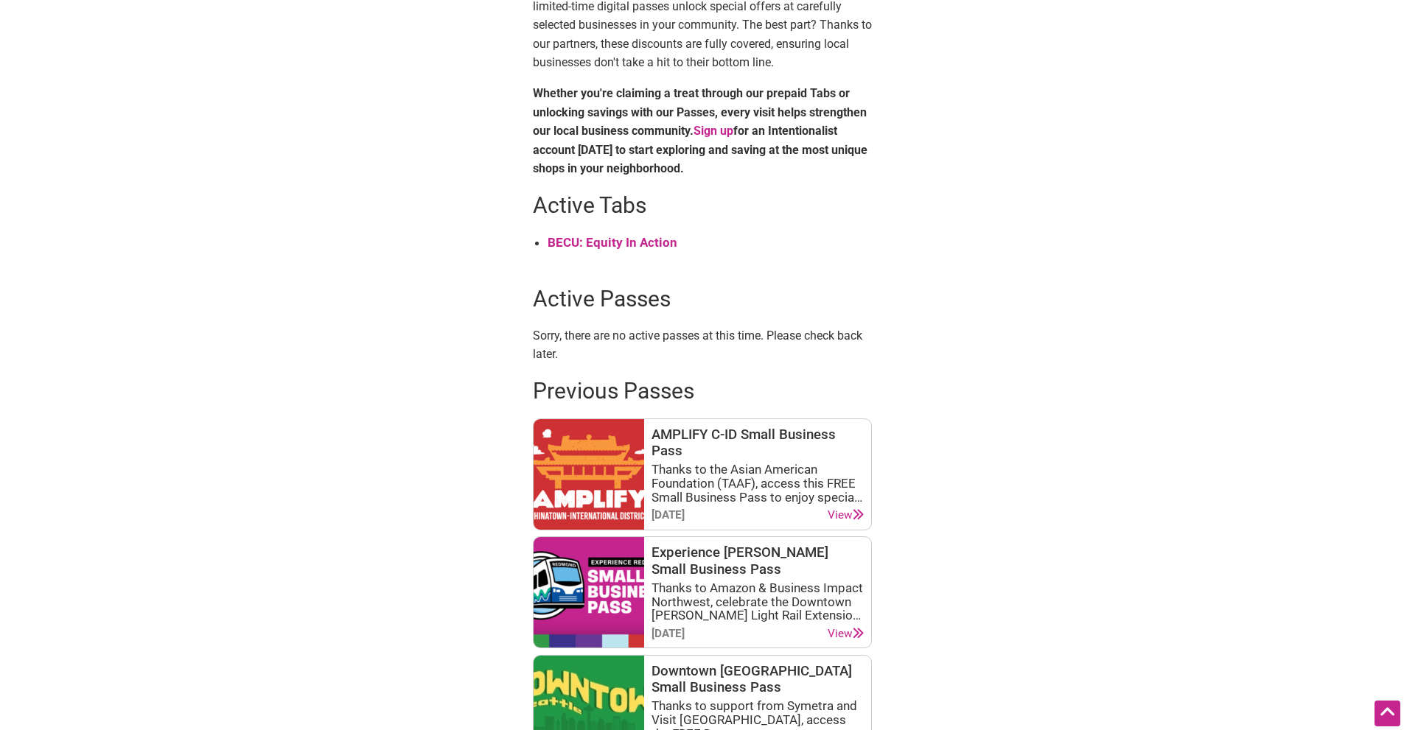
scroll to position [442, 0]
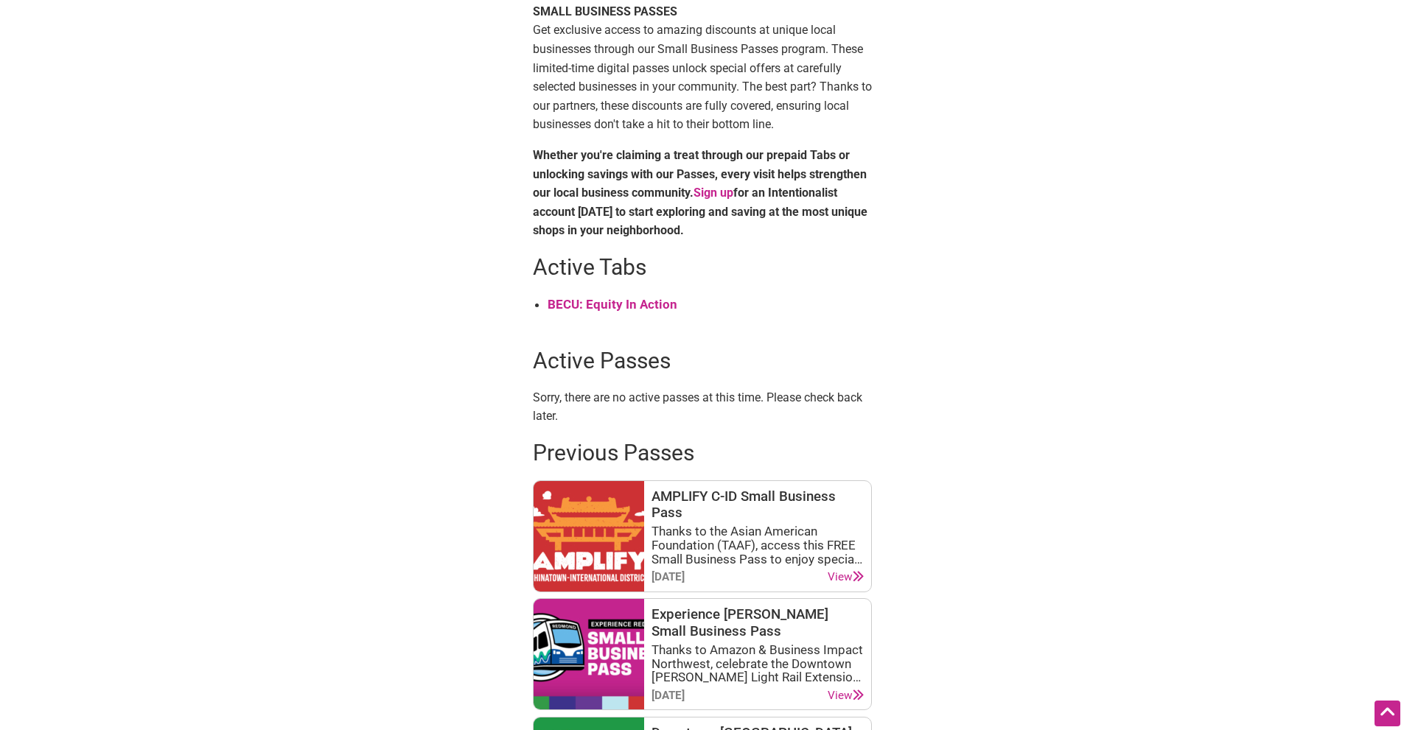
click at [640, 301] on strong "BECU: Equity In Action" at bounding box center [613, 304] width 130 height 15
click at [631, 300] on strong "BECU: Equity In Action" at bounding box center [613, 304] width 130 height 15
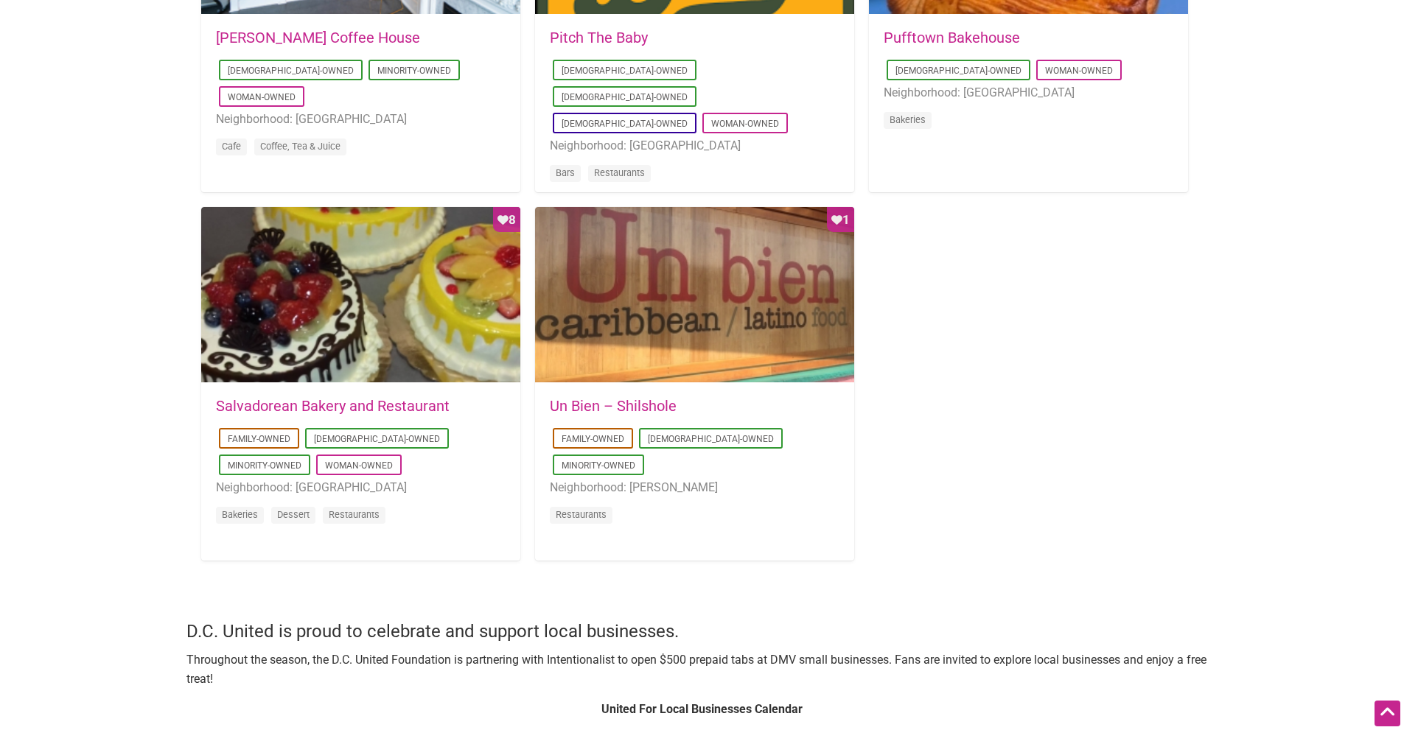
scroll to position [1400, 0]
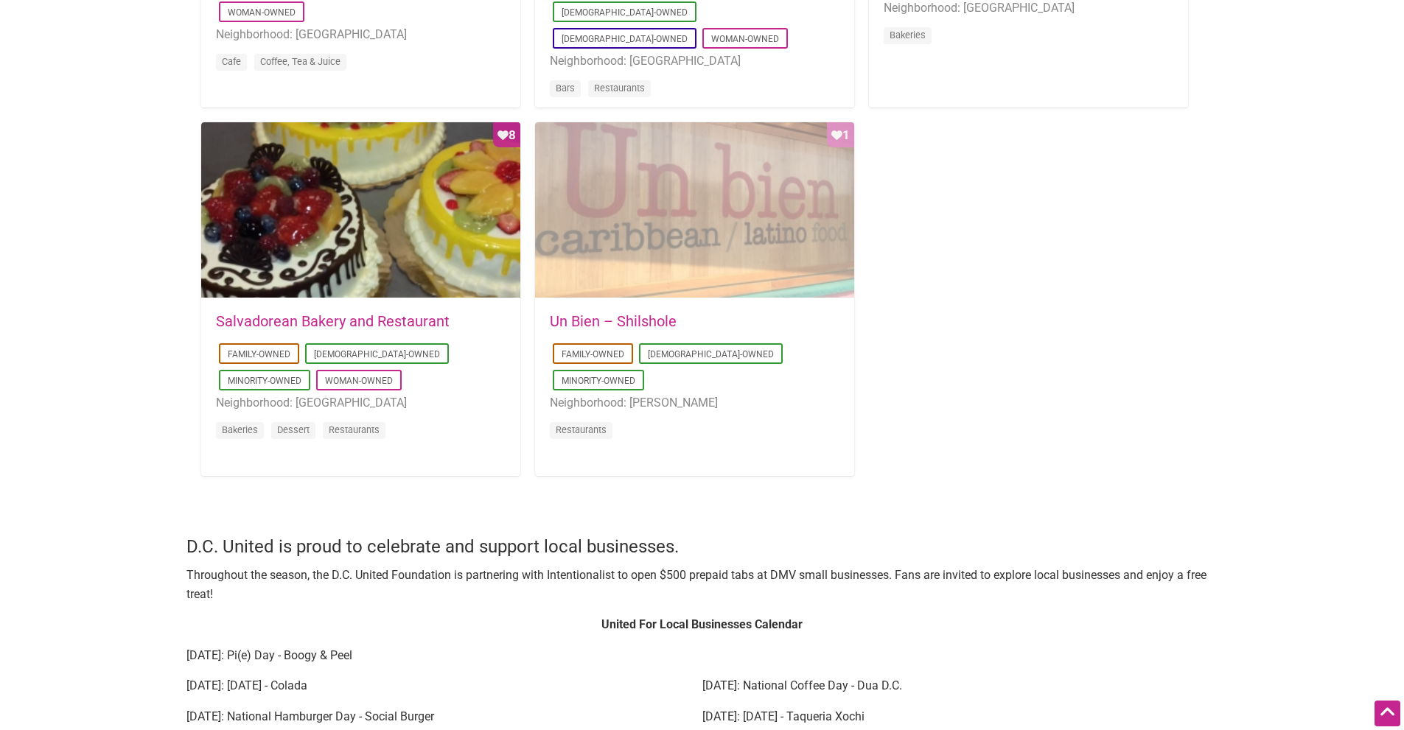
click at [705, 226] on div "Favorite Count 1" at bounding box center [694, 210] width 319 height 177
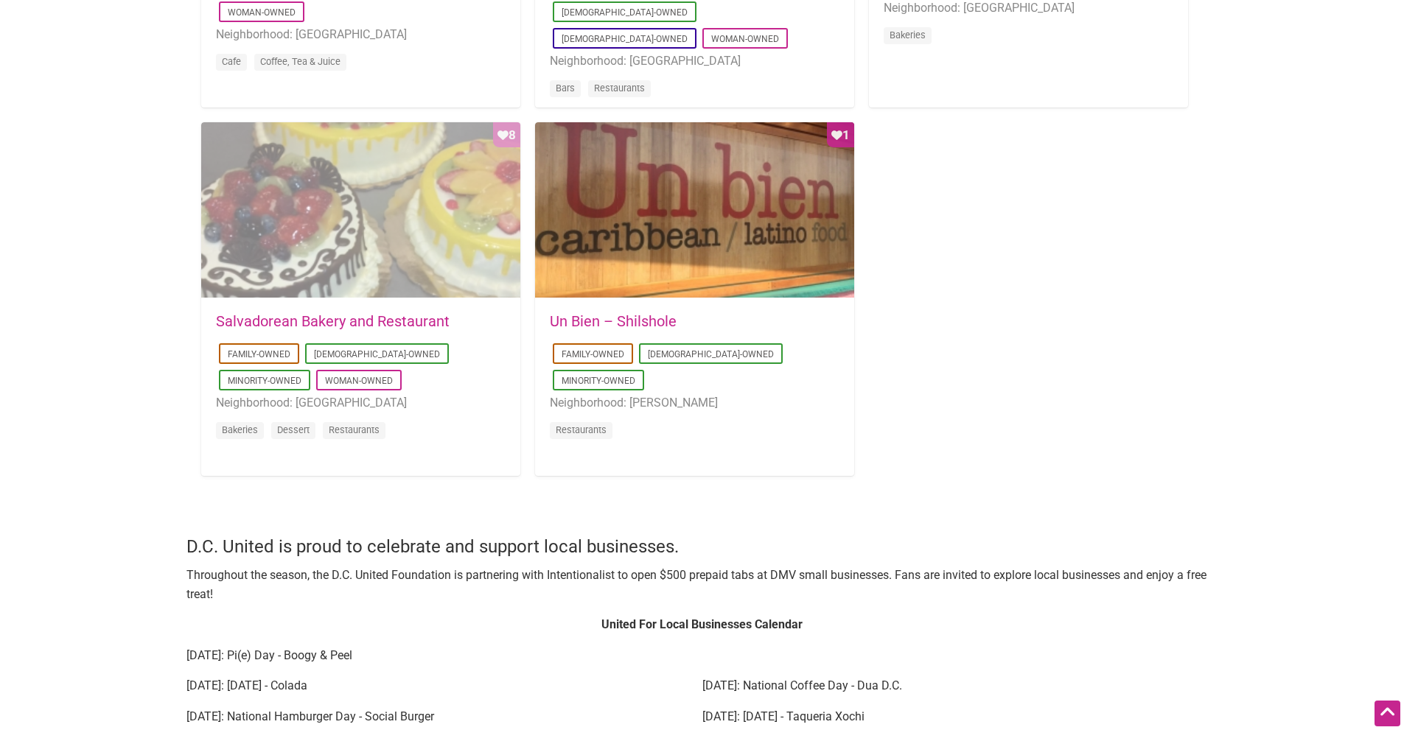
click at [422, 242] on div "Favorite Count 8" at bounding box center [360, 210] width 319 height 177
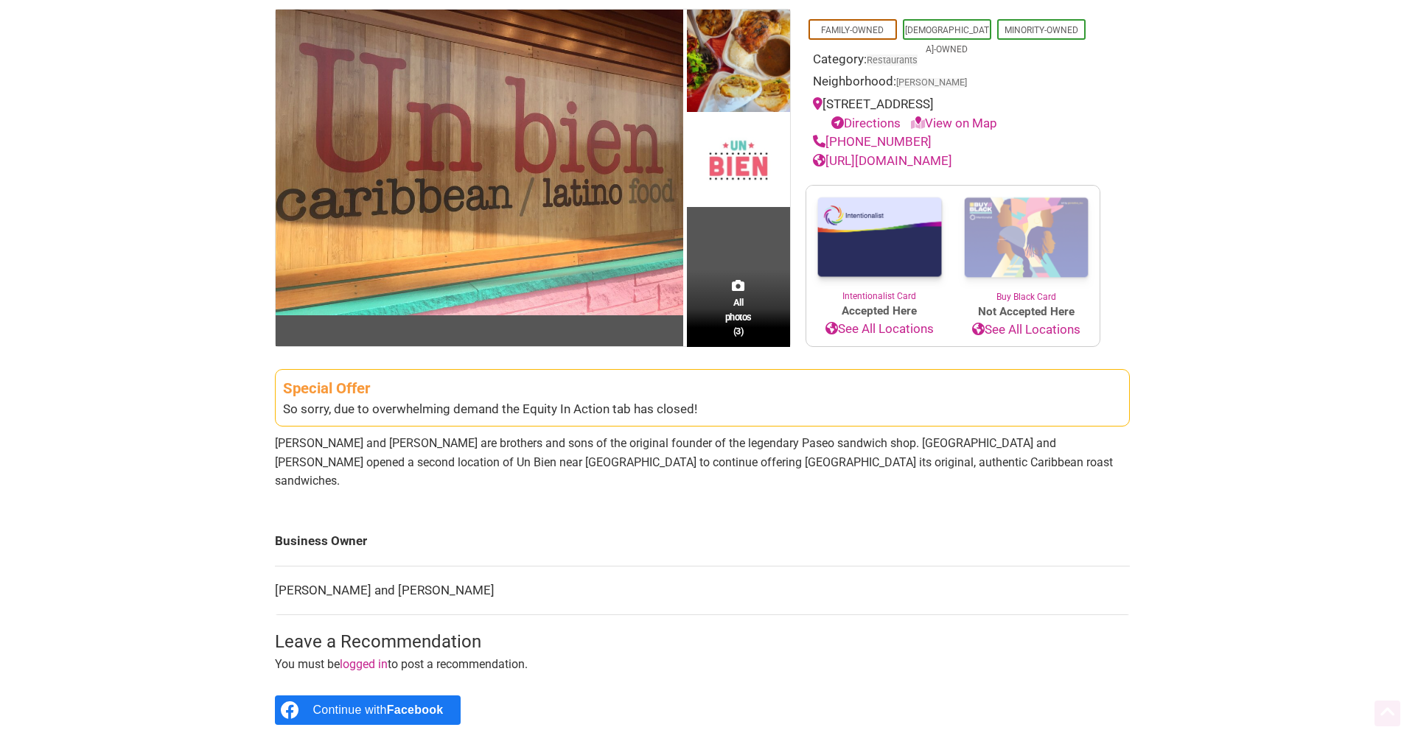
scroll to position [147, 0]
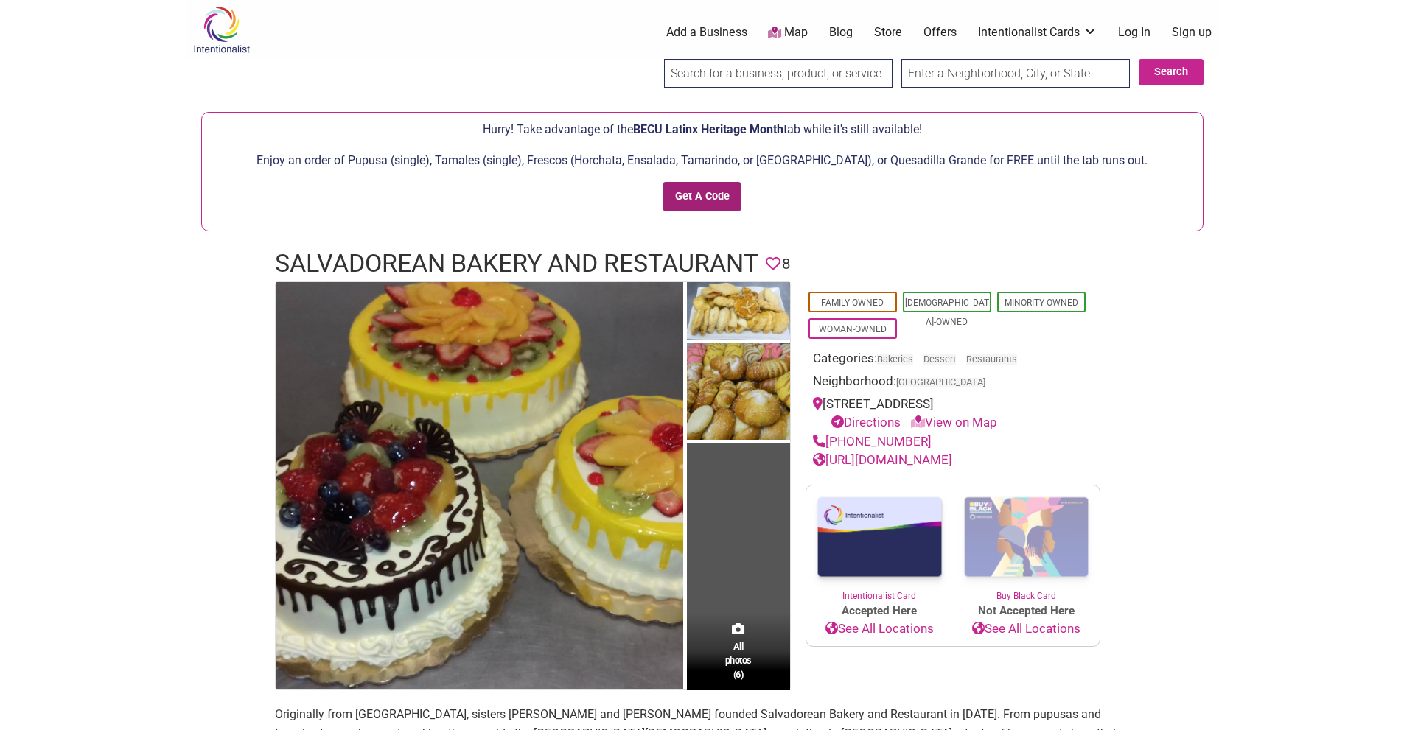
click at [700, 194] on input "Get A Code" at bounding box center [701, 197] width 77 height 30
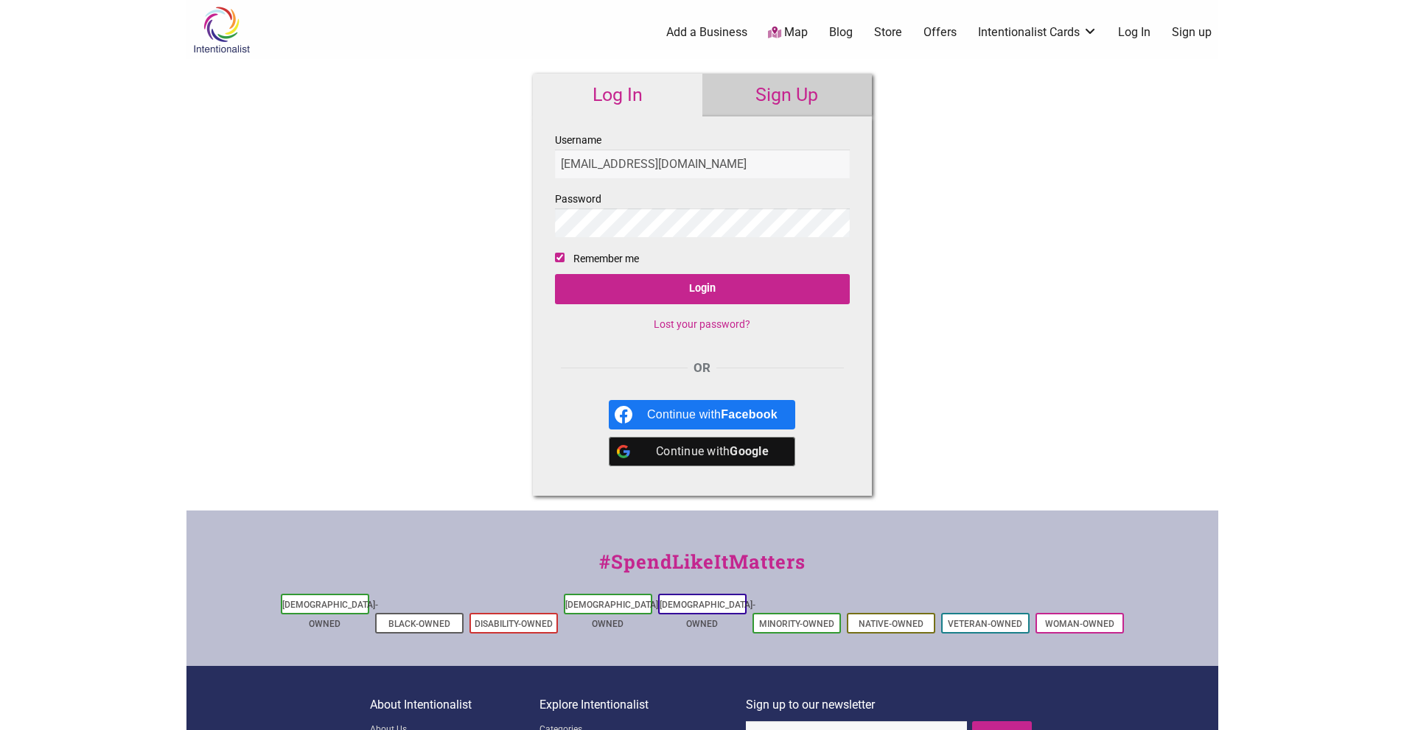
type input "[EMAIL_ADDRESS][DOMAIN_NAME]"
click at [677, 282] on input "Login" at bounding box center [702, 289] width 295 height 30
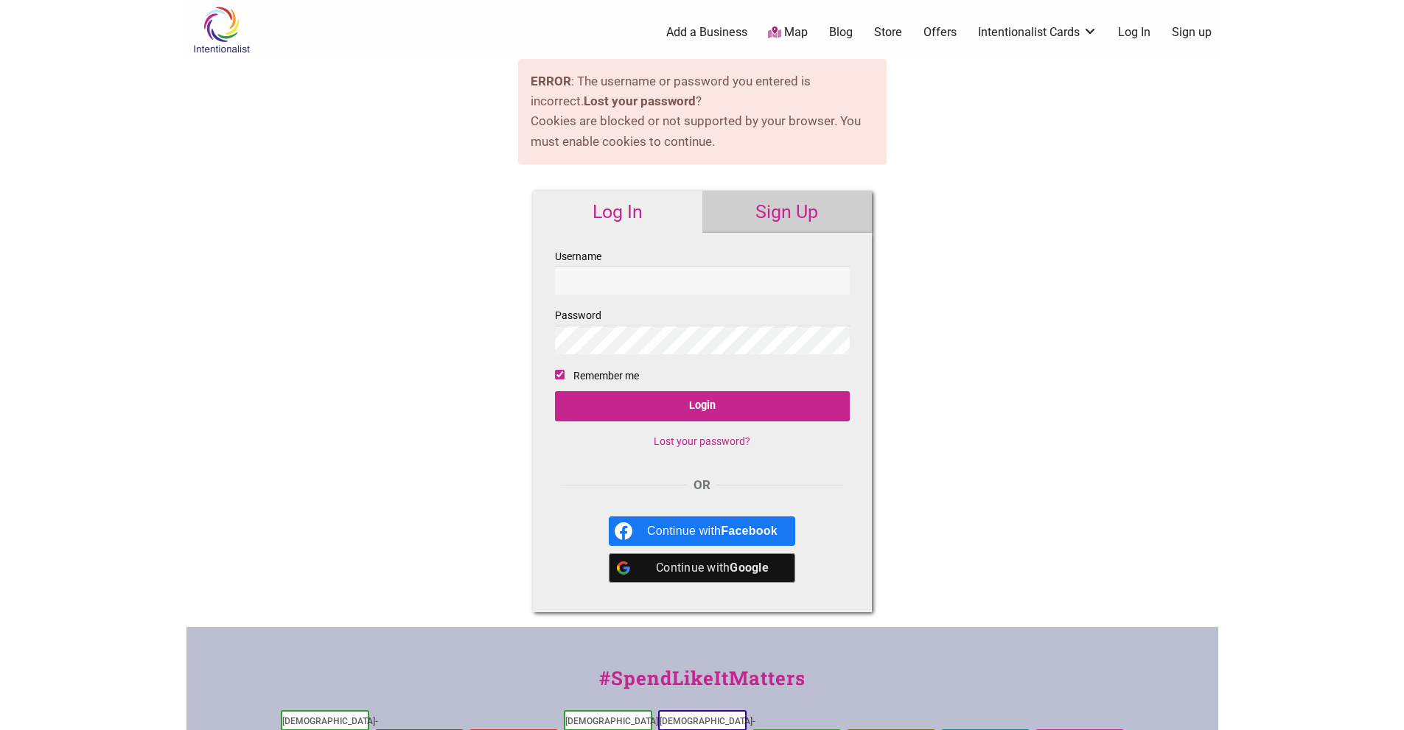
click at [609, 286] on input "Username" at bounding box center [702, 280] width 295 height 29
type input "jroden@wingluke.org"
click at [555, 391] on input "Login" at bounding box center [702, 406] width 295 height 30
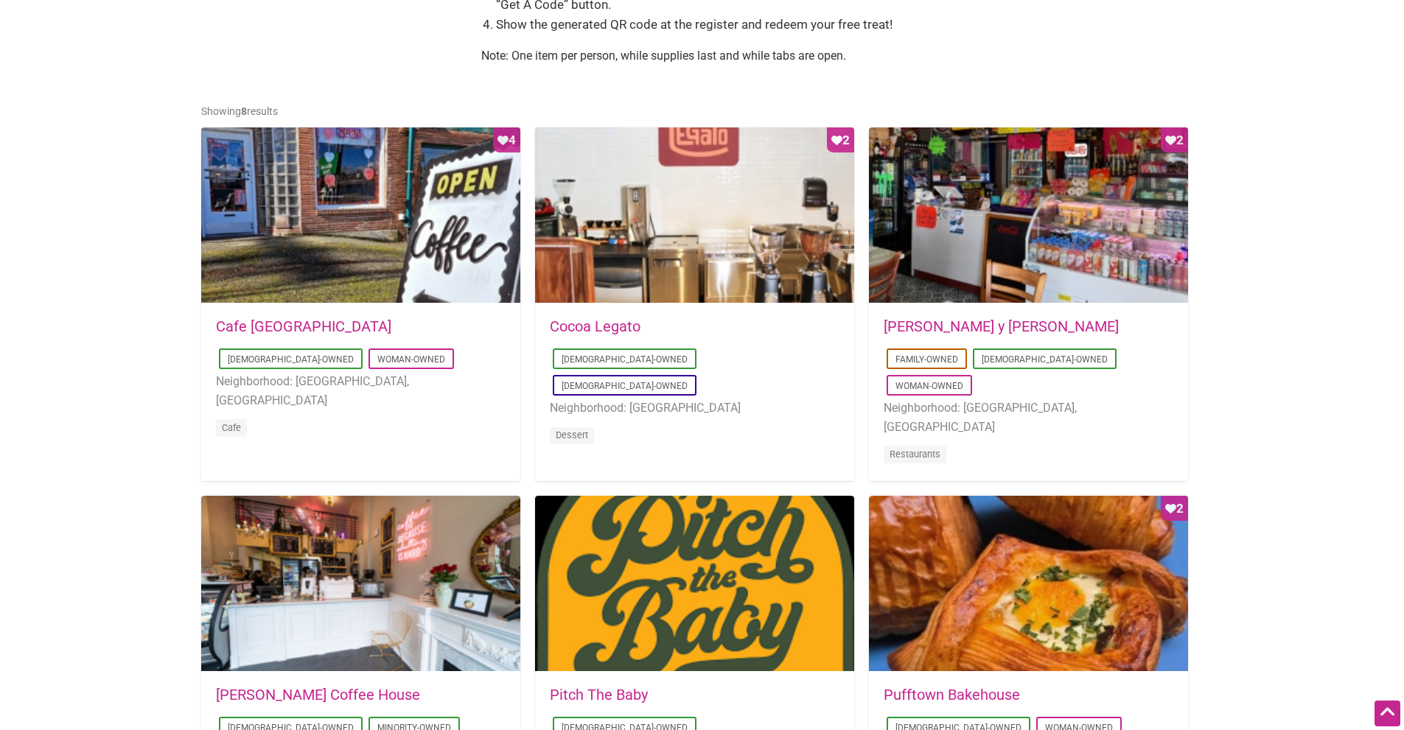
scroll to position [663, 0]
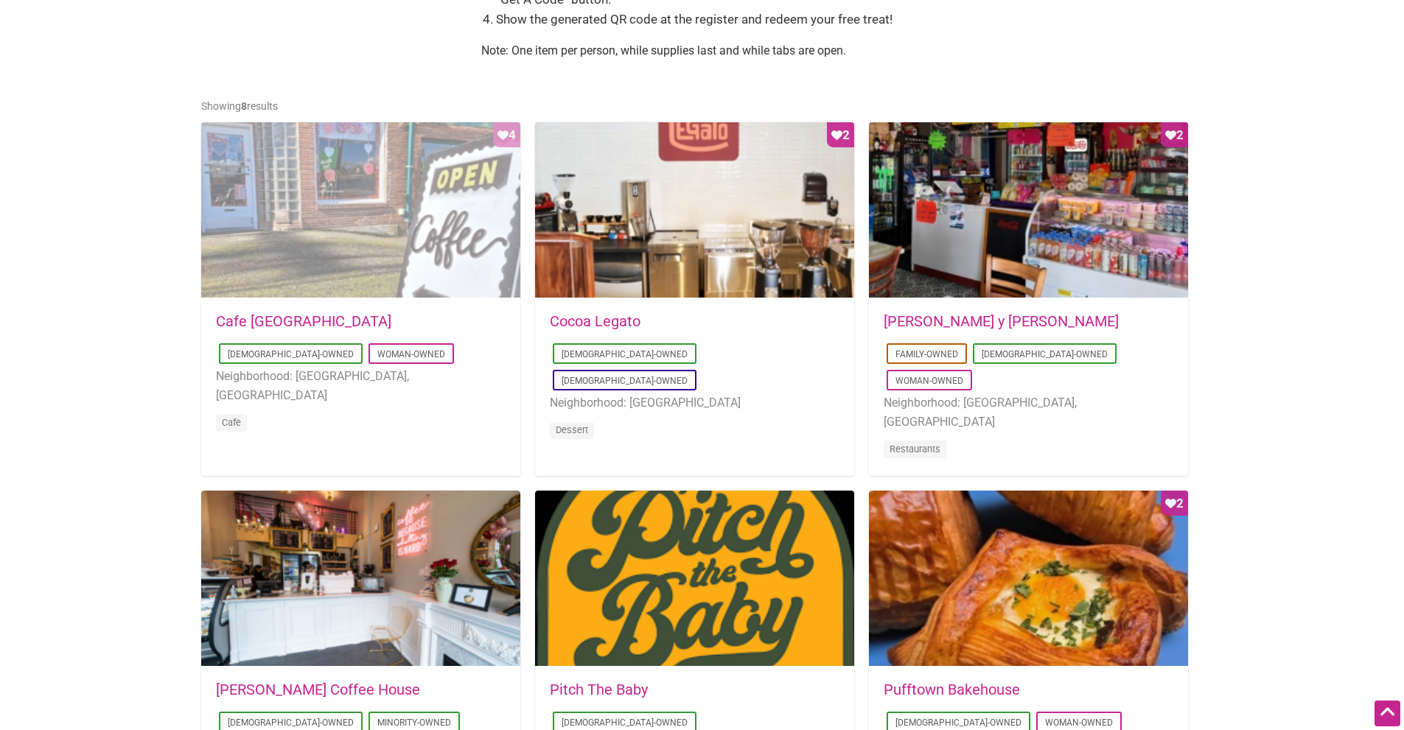
click at [402, 203] on div "Favorite Count 4" at bounding box center [360, 210] width 319 height 177
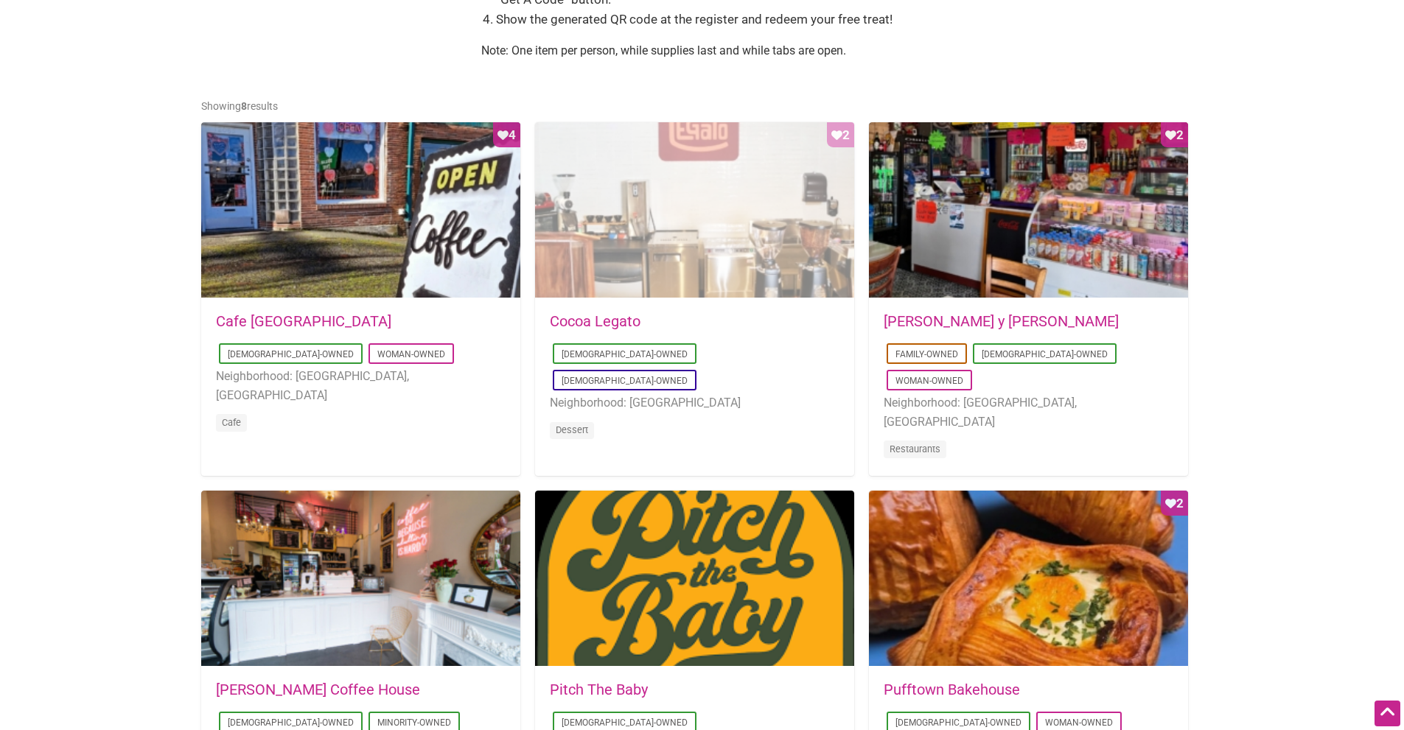
click at [699, 223] on div "Favorite Count 2" at bounding box center [694, 210] width 319 height 177
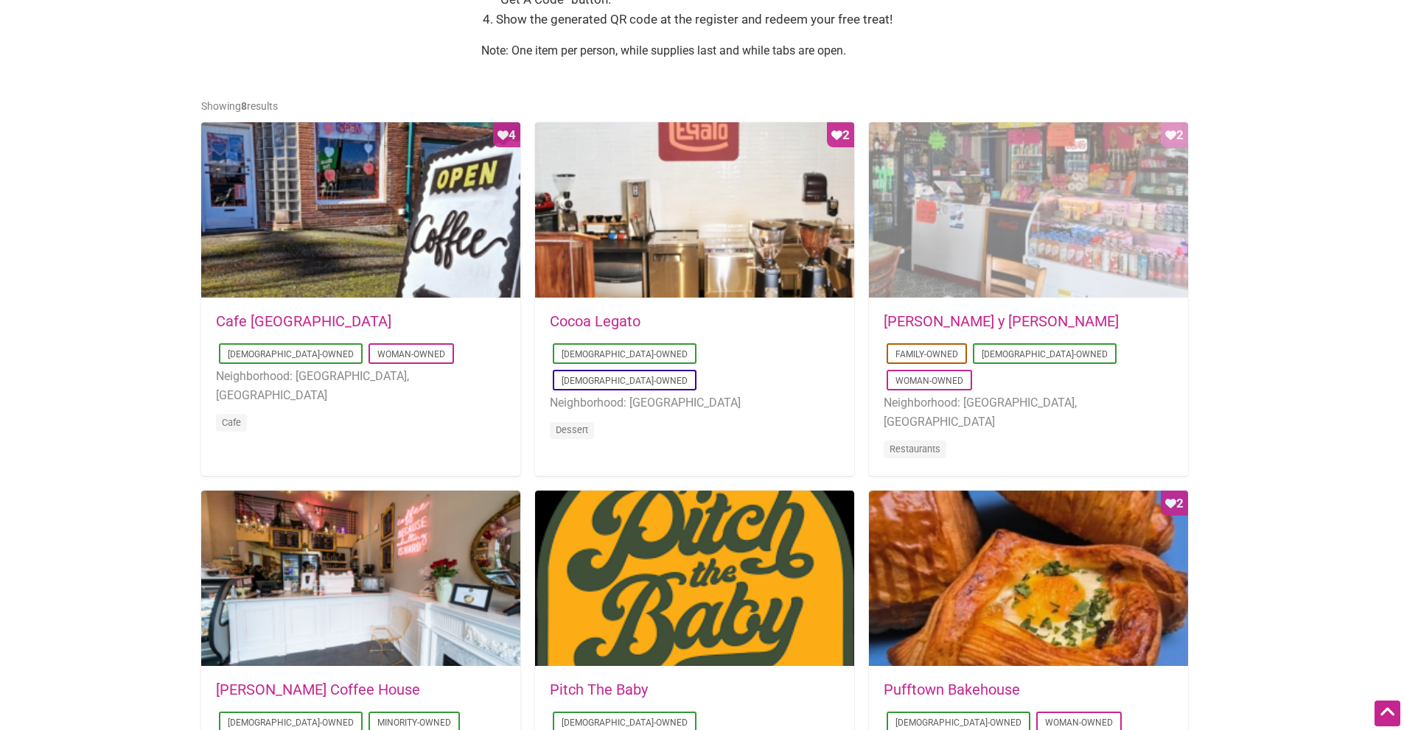
click at [995, 221] on div "Favorite Count 2" at bounding box center [1028, 210] width 319 height 177
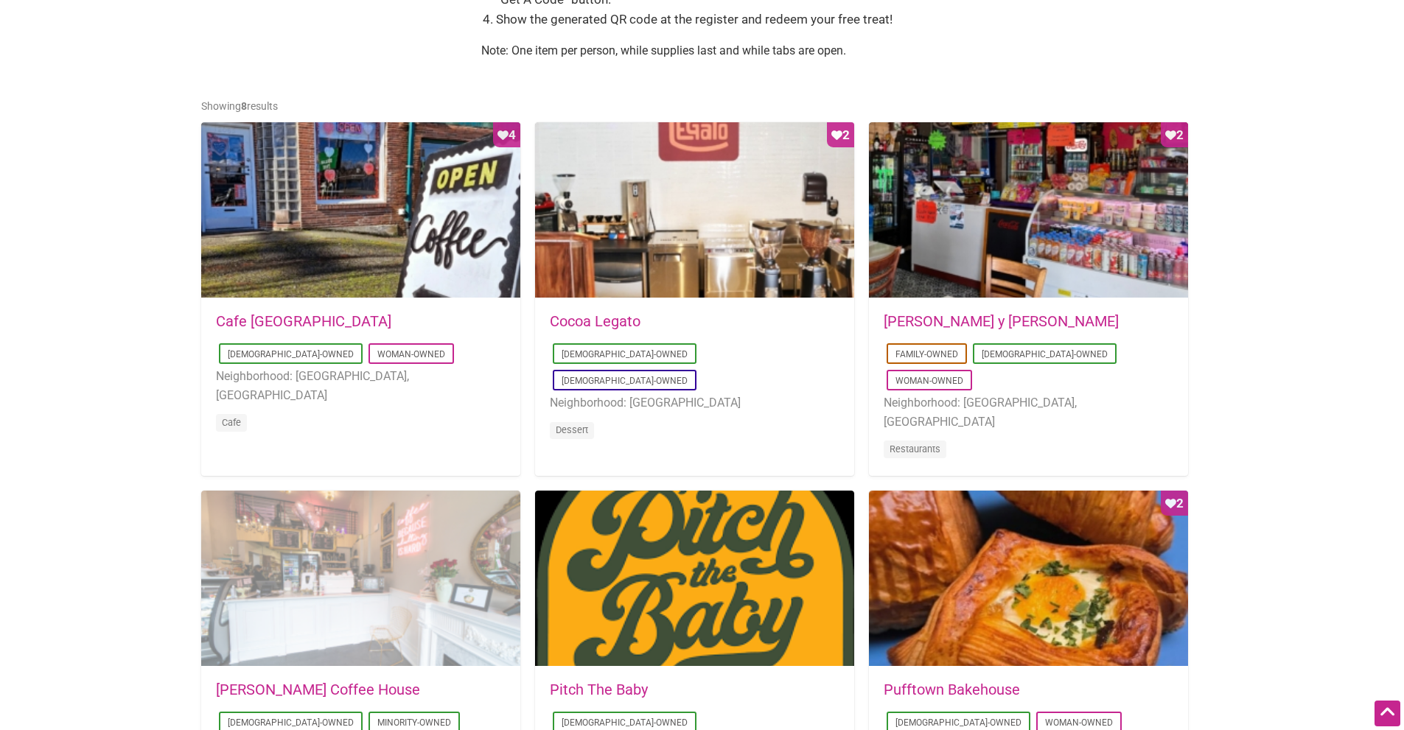
click at [382, 491] on div at bounding box center [360, 579] width 319 height 177
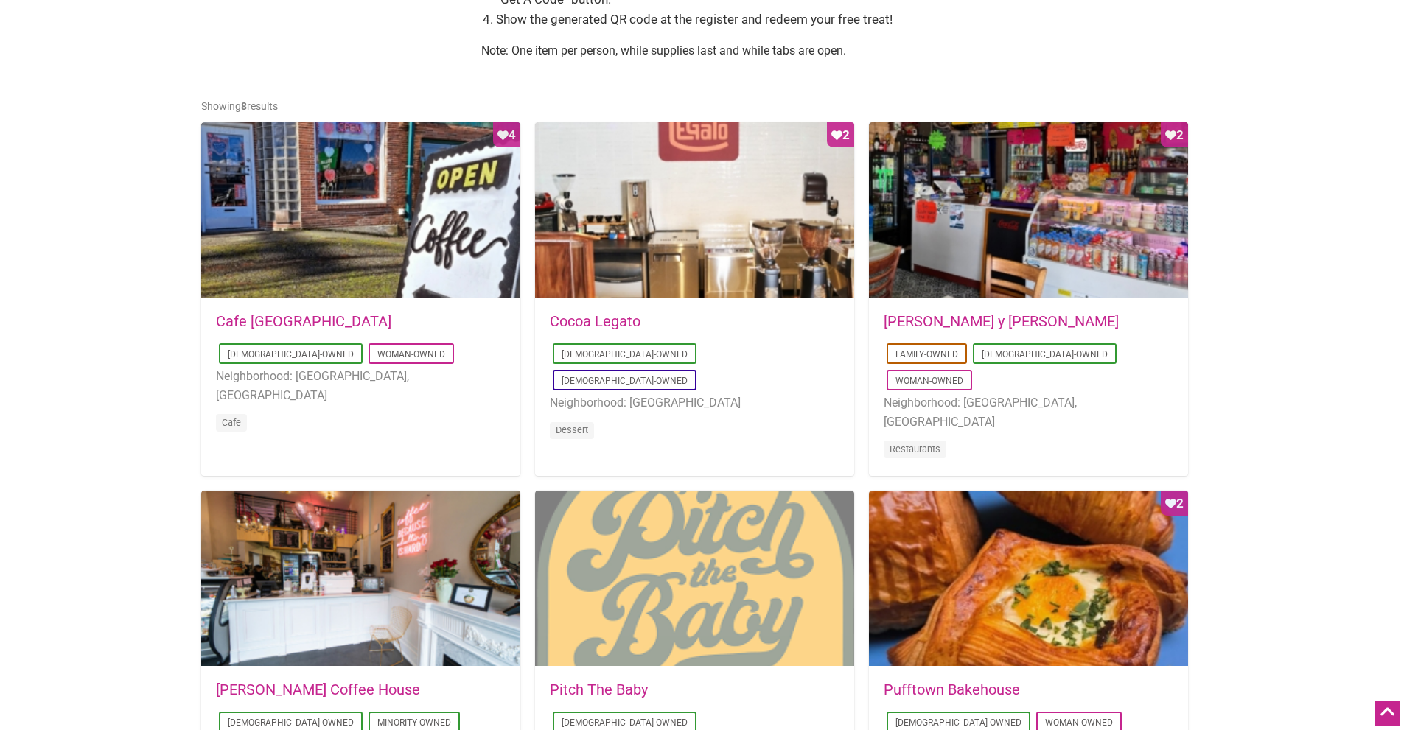
click at [733, 491] on div at bounding box center [694, 579] width 319 height 177
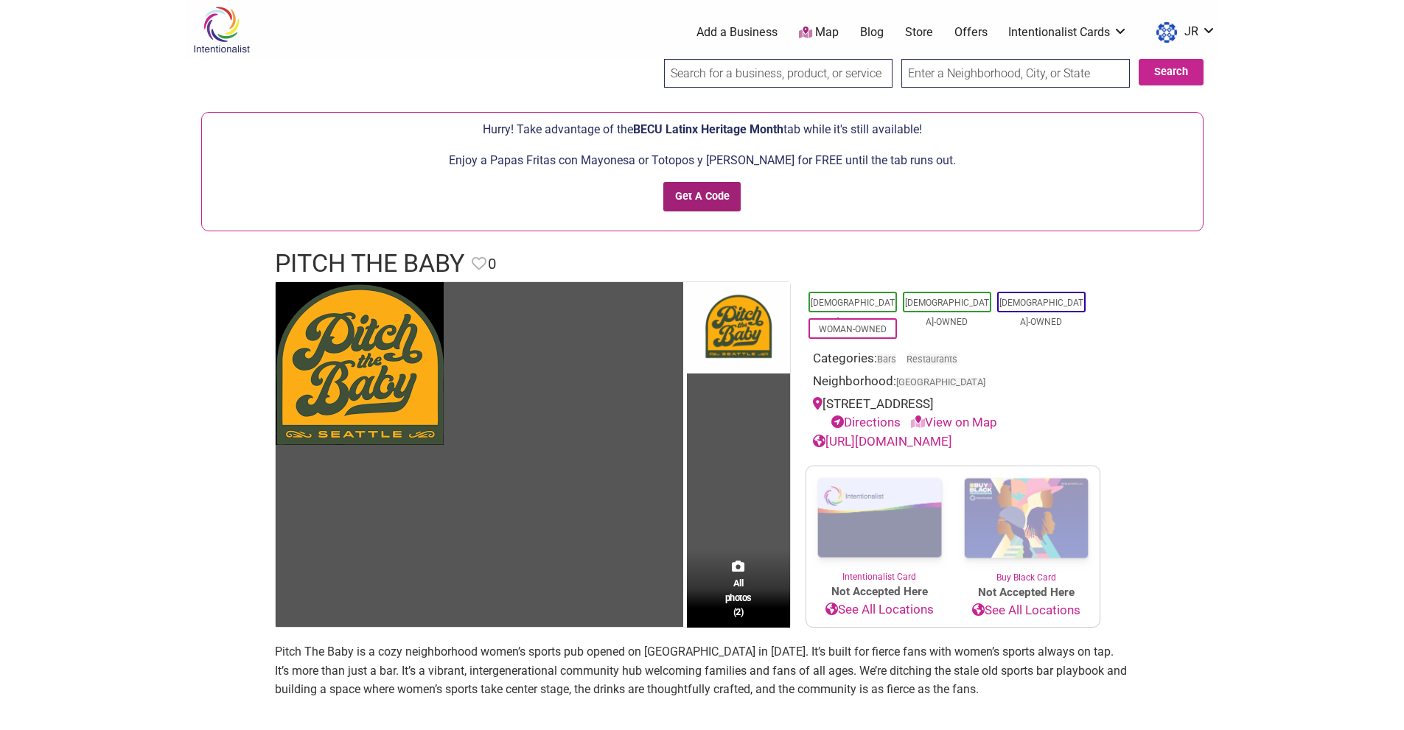
click at [705, 198] on input "Get A Code" at bounding box center [701, 197] width 77 height 30
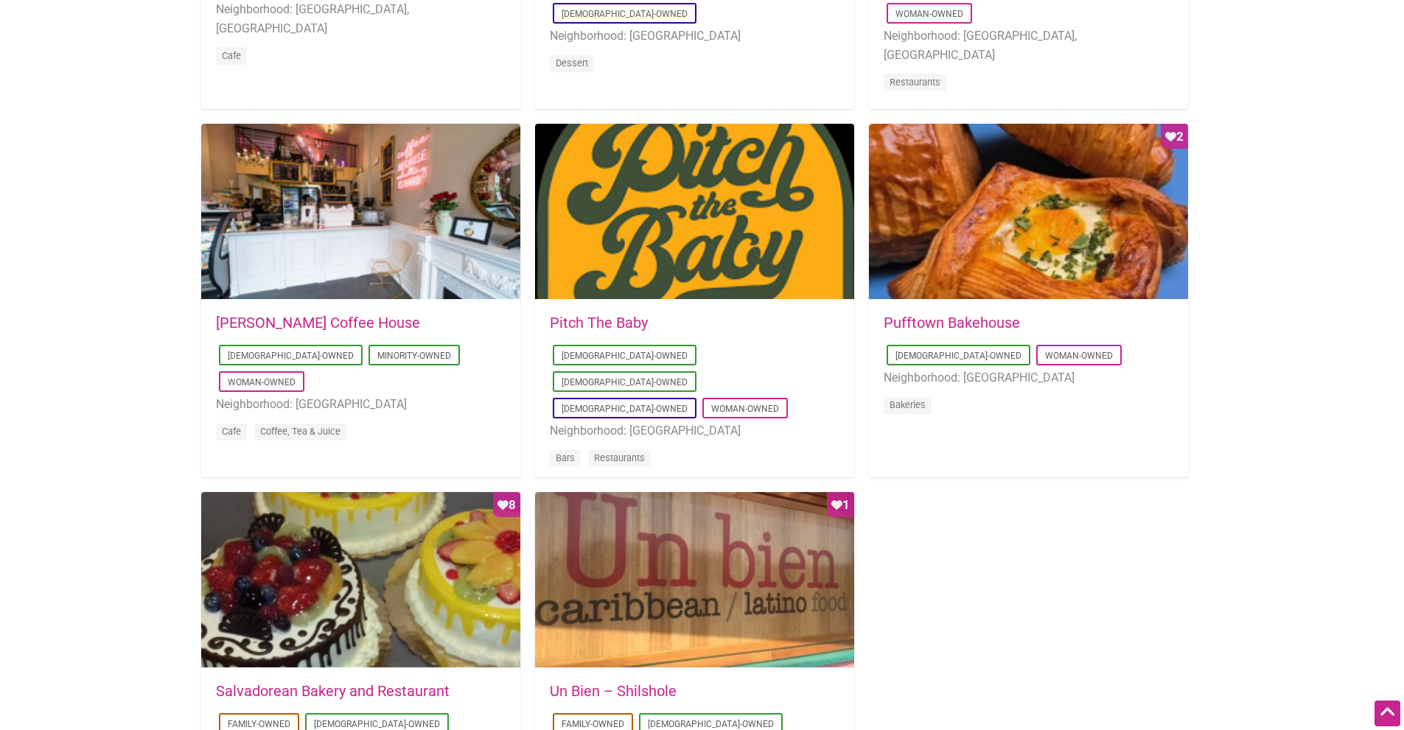
scroll to position [1032, 0]
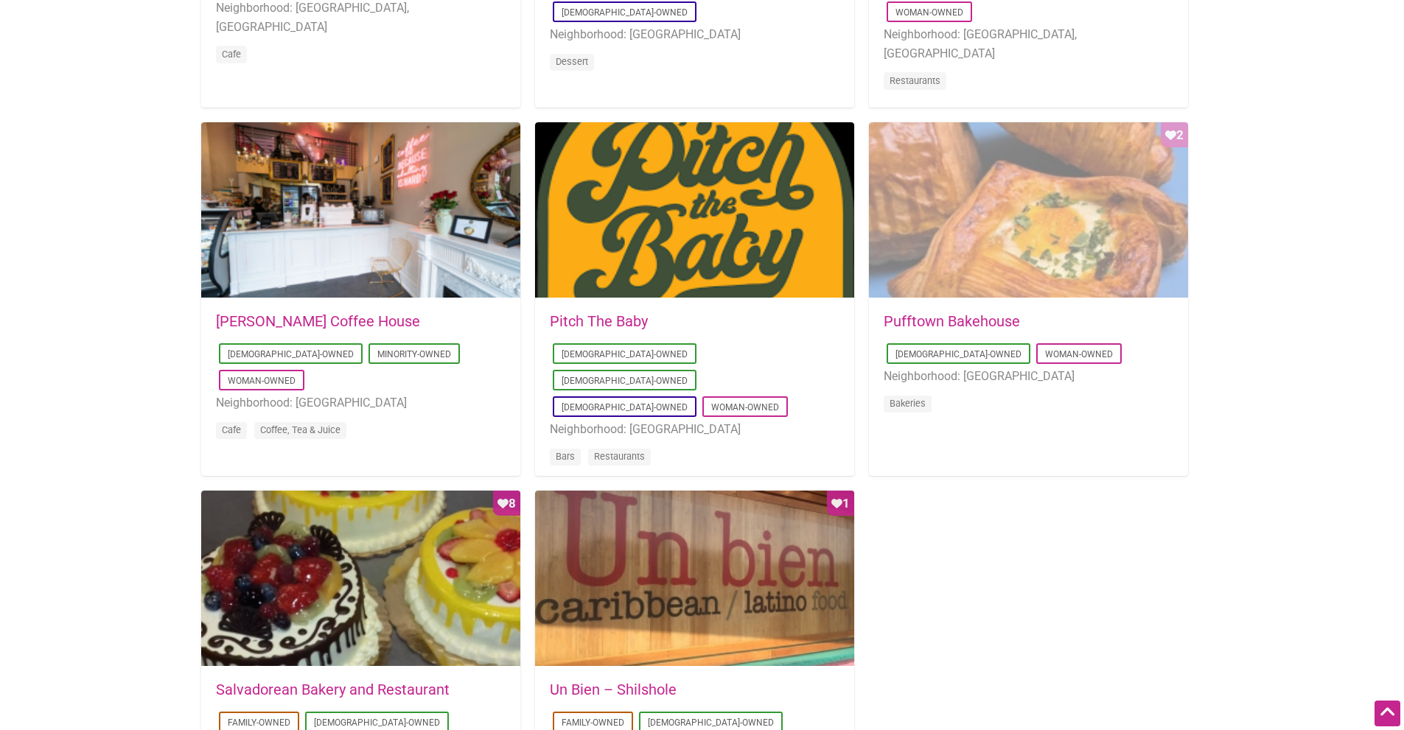
click at [1102, 252] on div "Favorite Count 2" at bounding box center [1028, 210] width 319 height 177
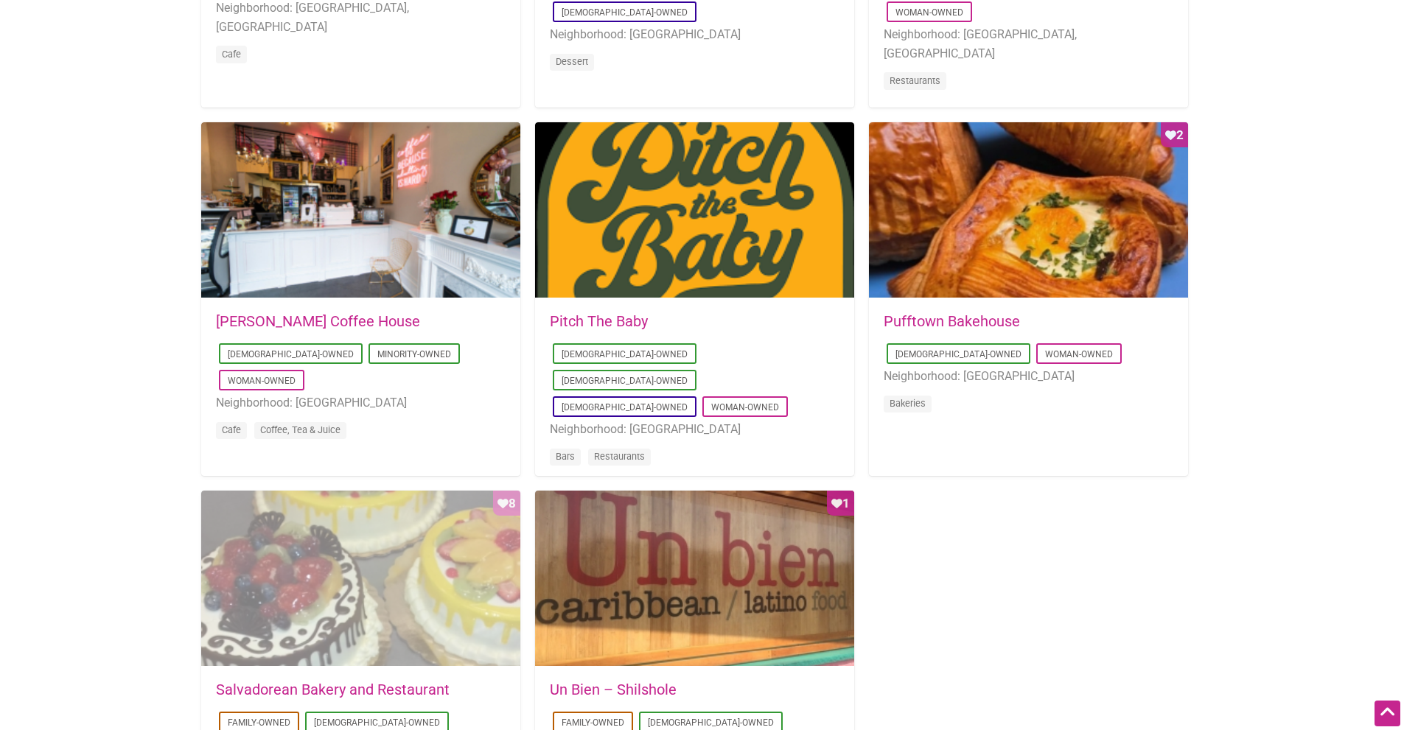
click at [410, 491] on div "Favorite Count 8" at bounding box center [360, 579] width 319 height 177
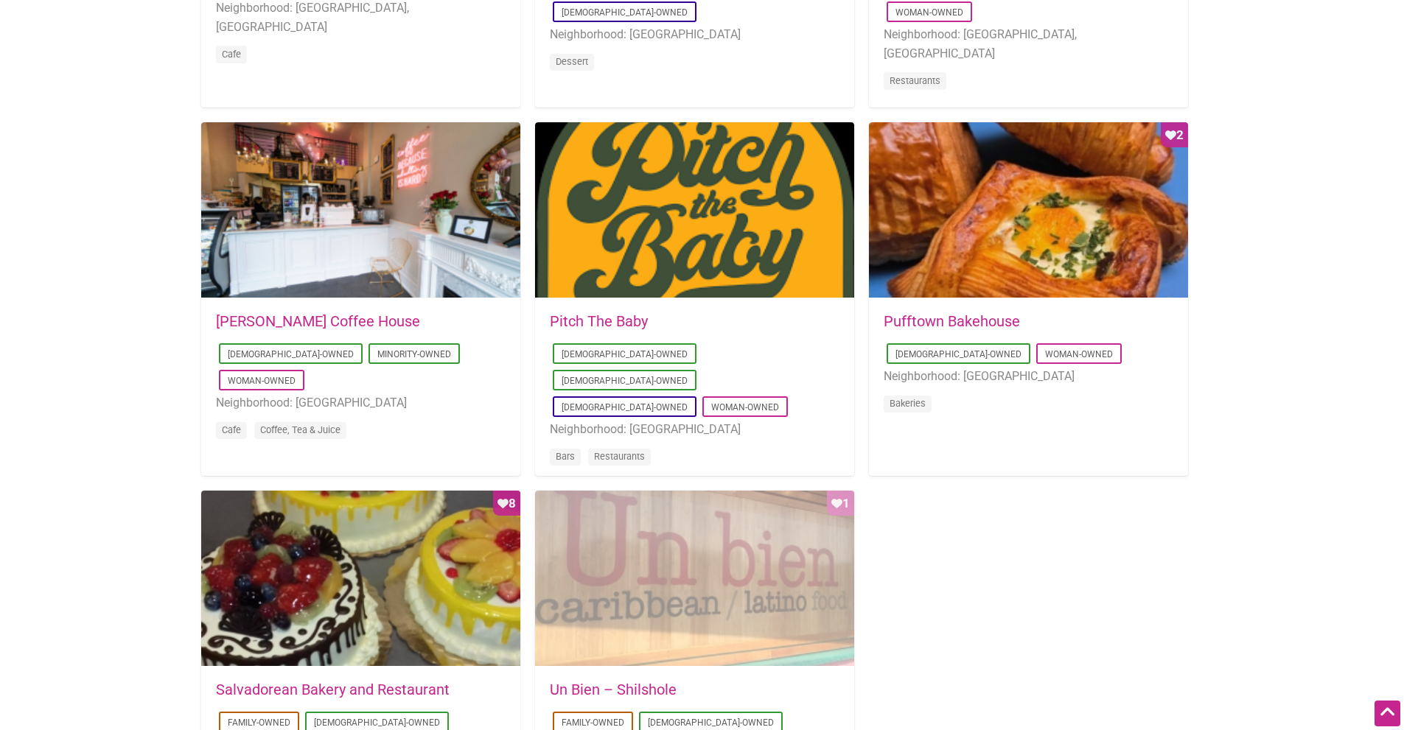
click at [674, 491] on div "Favorite Count 1" at bounding box center [694, 579] width 319 height 177
